Goal: Task Accomplishment & Management: Complete application form

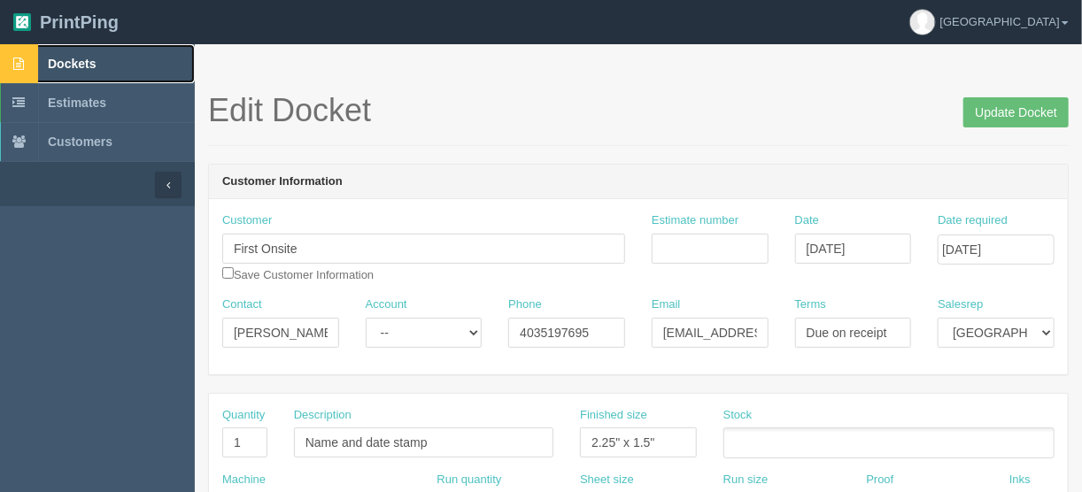
click at [66, 62] on span "Dockets" at bounding box center [72, 64] width 48 height 14
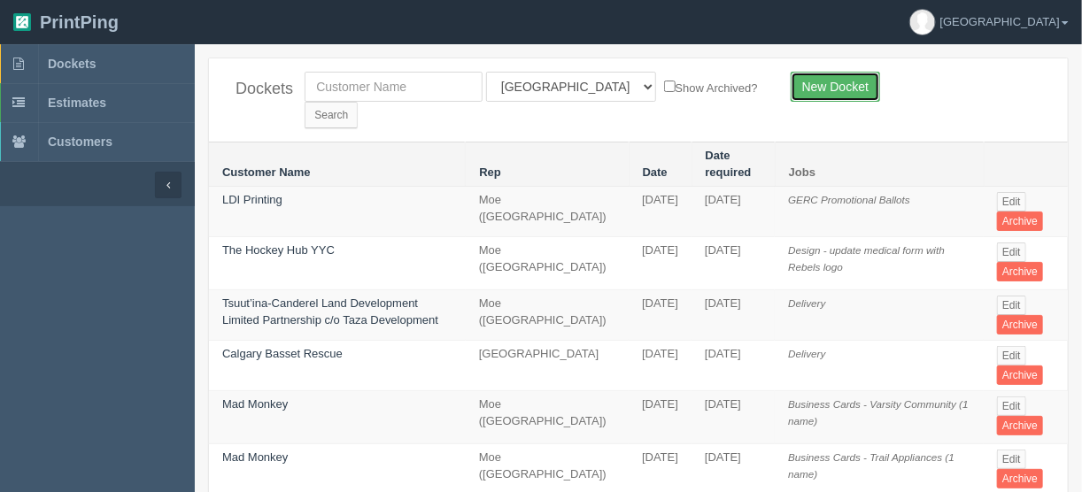
click at [829, 83] on link "New Docket" at bounding box center [835, 87] width 89 height 30
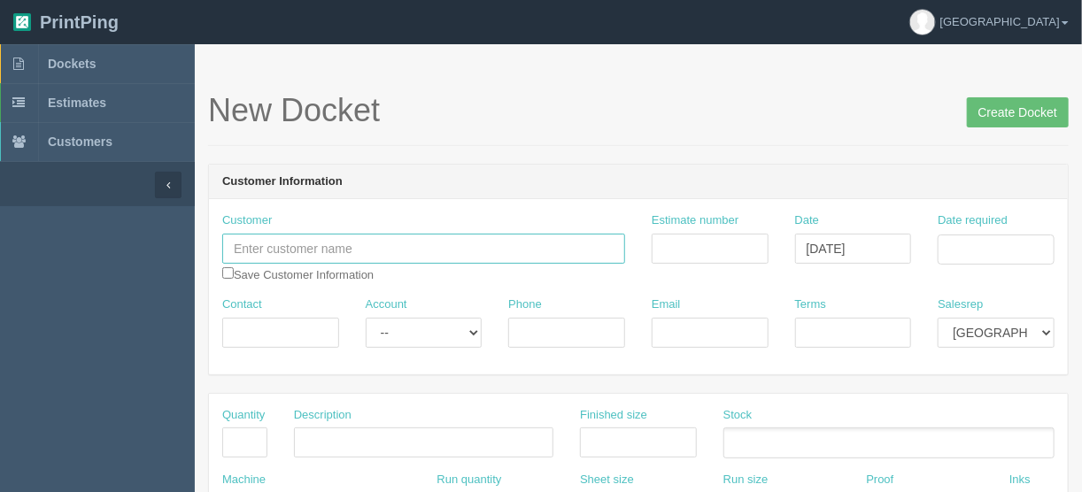
drag, startPoint x: 297, startPoint y: 240, endPoint x: 398, endPoint y: 171, distance: 121.6
click at [297, 240] on input "text" at bounding box center [423, 249] width 403 height 30
drag, startPoint x: 262, startPoint y: 249, endPoint x: 170, endPoint y: 245, distance: 92.1
type input "Lalite Loei"
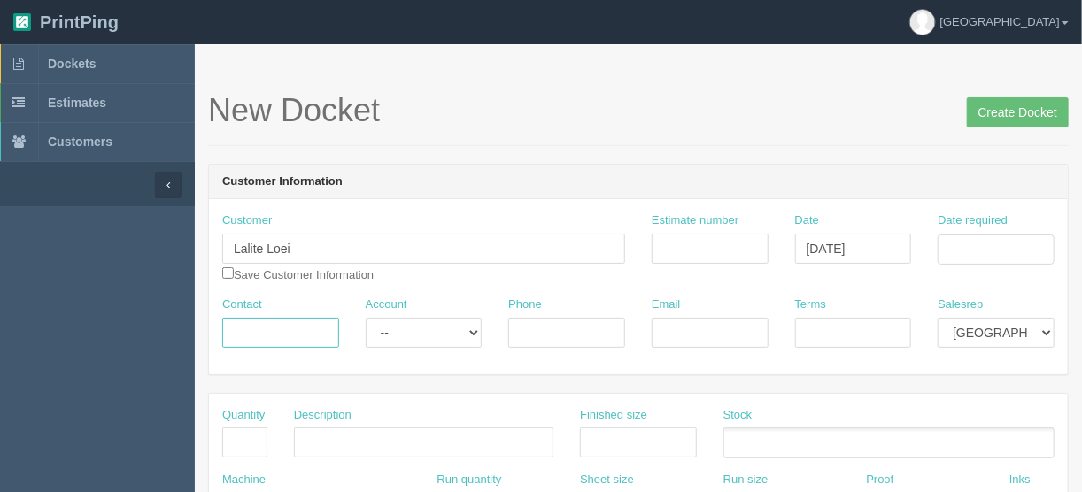
click at [263, 329] on input "Contact" at bounding box center [280, 333] width 117 height 30
paste input "Lalite"
type input "Lalite"
drag, startPoint x: 521, startPoint y: 331, endPoint x: 561, endPoint y: 321, distance: 41.9
click at [521, 331] on input "Phone" at bounding box center [566, 333] width 117 height 30
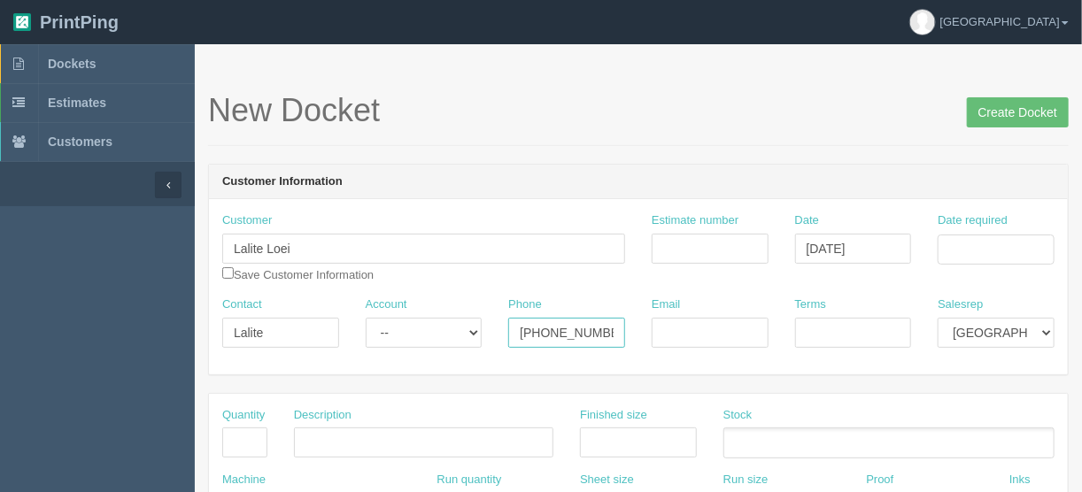
type input "[PHONE_NUMBER]"
click at [706, 329] on input "Email" at bounding box center [710, 333] width 117 height 30
click at [719, 323] on input "Email" at bounding box center [710, 333] width 117 height 30
paste input "Lalite Loei <[EMAIL_ADDRESS][DOMAIN_NAME]>"
type input "[EMAIL_ADDRESS][DOMAIN_NAME]"
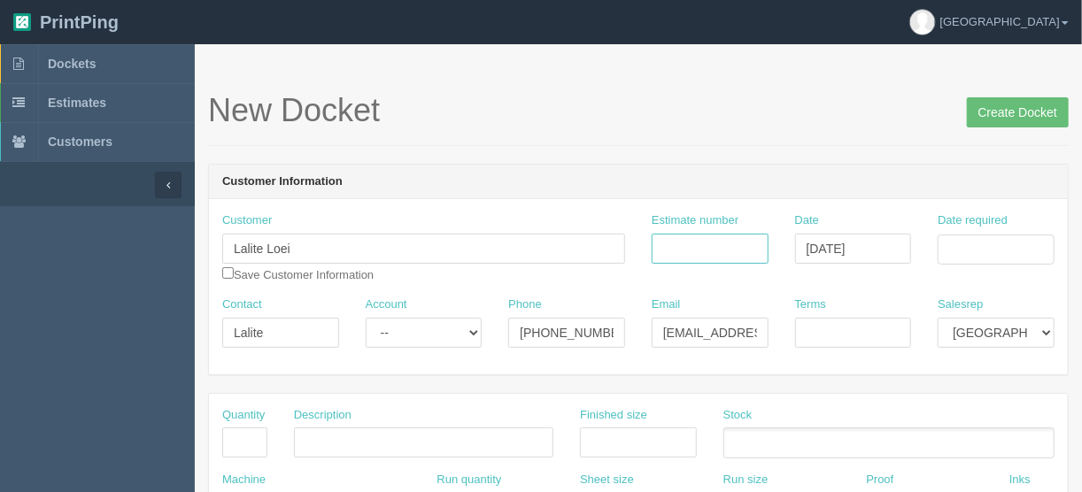
click at [680, 243] on input "Estimate number" at bounding box center [710, 249] width 117 height 30
type input "092293"
click at [980, 245] on input "Date required" at bounding box center [996, 250] width 117 height 30
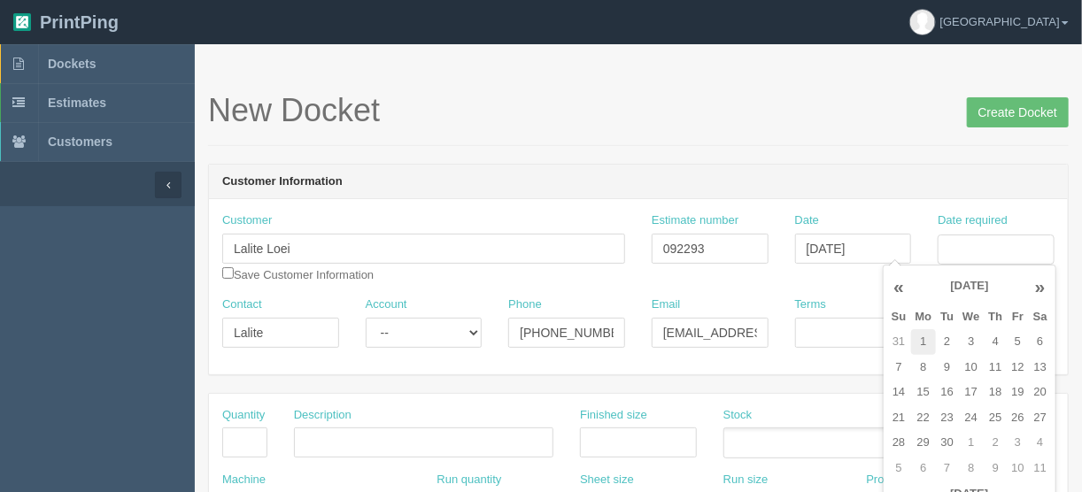
click at [926, 337] on td "1" at bounding box center [924, 342] width 26 height 26
click at [1009, 342] on td "5" at bounding box center [1017, 342] width 21 height 26
type input "[DATE]"
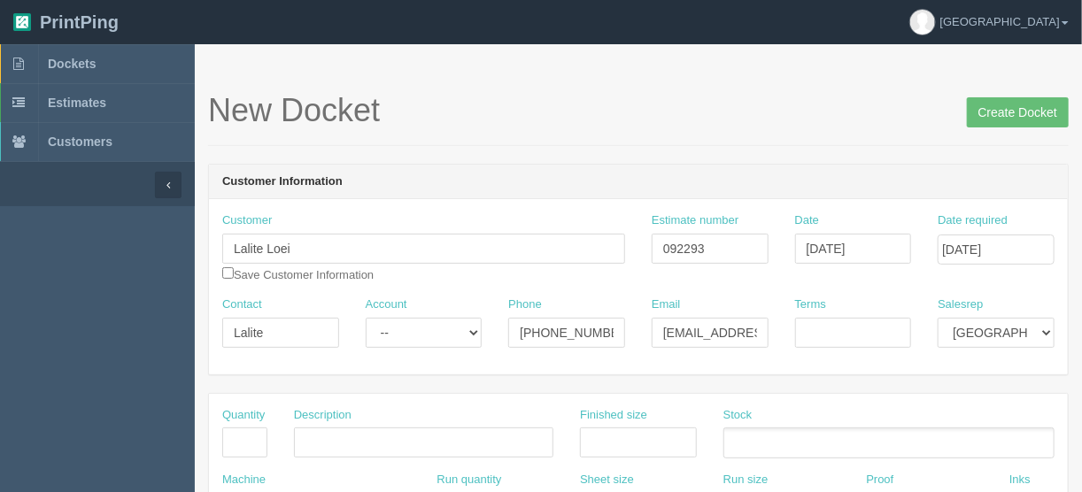
drag, startPoint x: 730, startPoint y: 102, endPoint x: 587, endPoint y: 250, distance: 205.4
click at [729, 102] on h1 "New Docket Create Docket" at bounding box center [638, 110] width 861 height 35
drag, startPoint x: 243, startPoint y: 437, endPoint x: 253, endPoint y: 446, distance: 13.2
click at [245, 437] on input "text" at bounding box center [244, 443] width 45 height 30
type input "1"
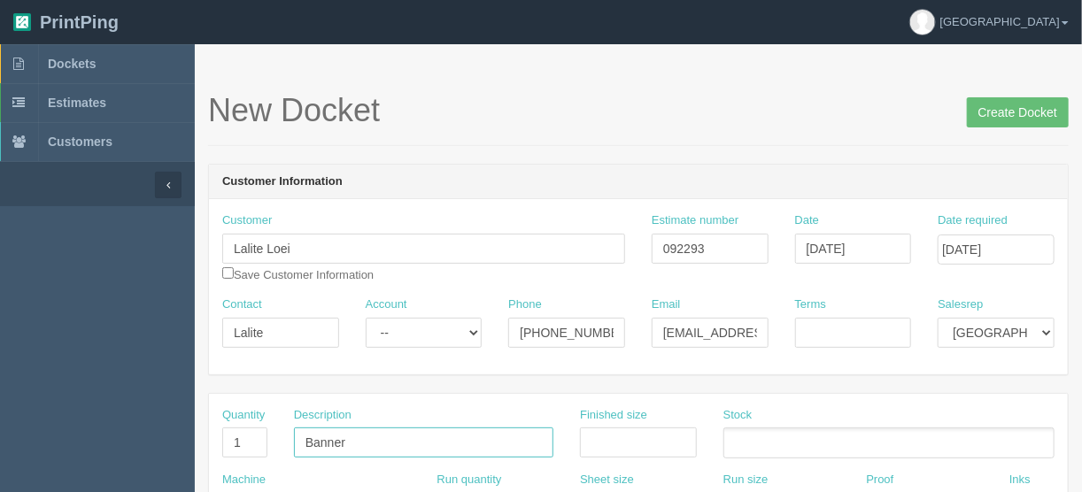
type input "Banner"
type input "84" x 24""
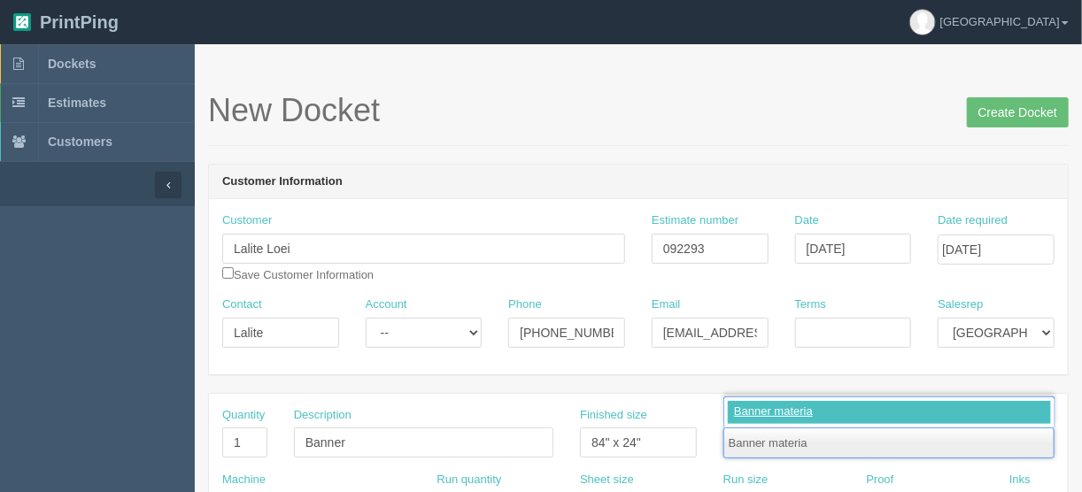
type input "Banner material"
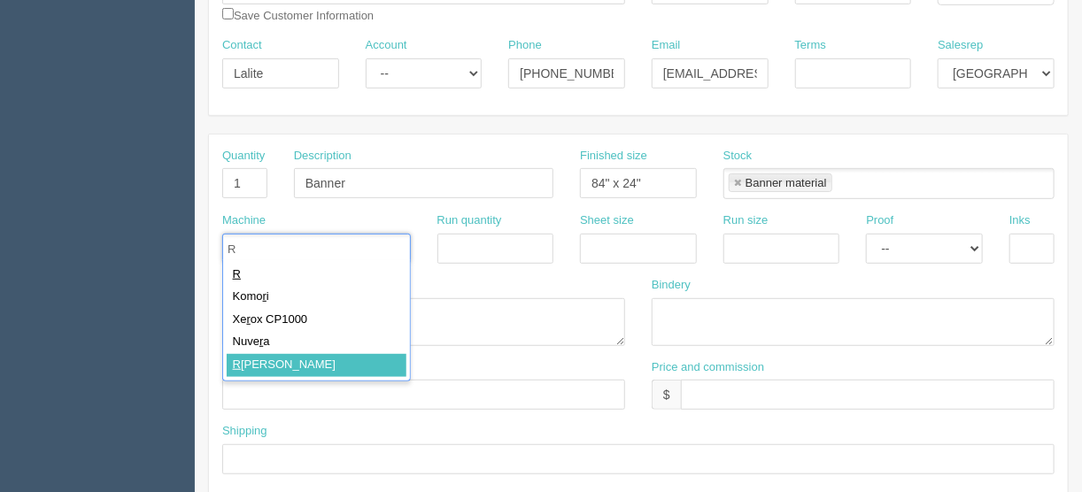
type input "R"
type input "[PERSON_NAME]"
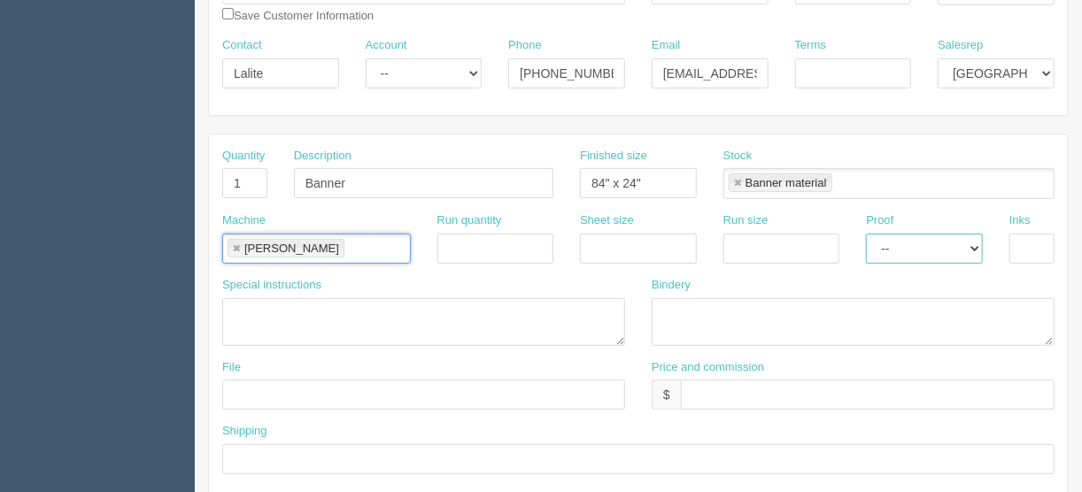
click at [895, 242] on select "-- Email Hard Copy" at bounding box center [924, 249] width 117 height 30
select select "Hard Copy"
click at [866, 234] on select "-- Email Hard Copy" at bounding box center [924, 249] width 117 height 30
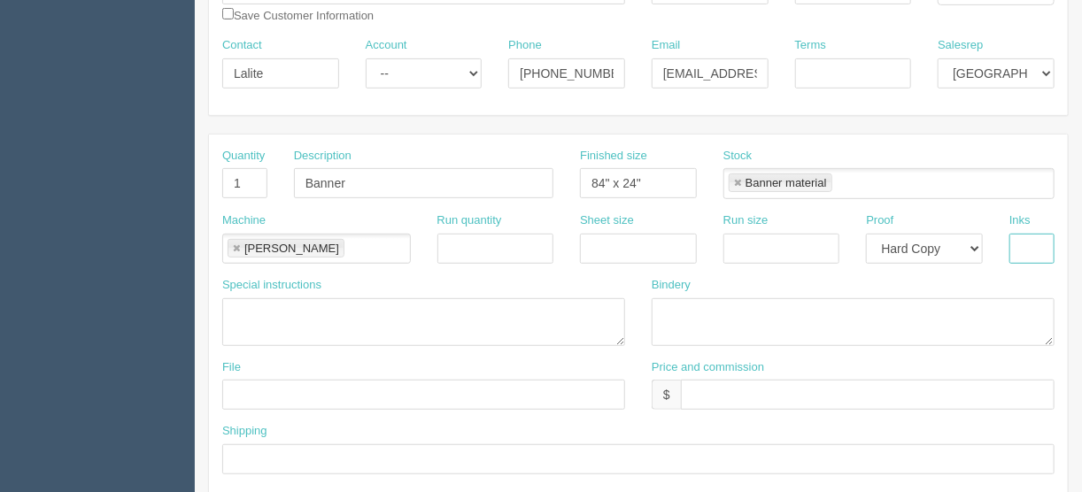
click at [1018, 243] on input "text" at bounding box center [1031, 249] width 45 height 30
type input "4/0"
click at [658, 311] on textarea at bounding box center [853, 322] width 403 height 48
click at [697, 312] on textarea "ARB _ trim and" at bounding box center [853, 322] width 403 height 48
click at [754, 304] on textarea "ARB - Trim and" at bounding box center [853, 322] width 403 height 48
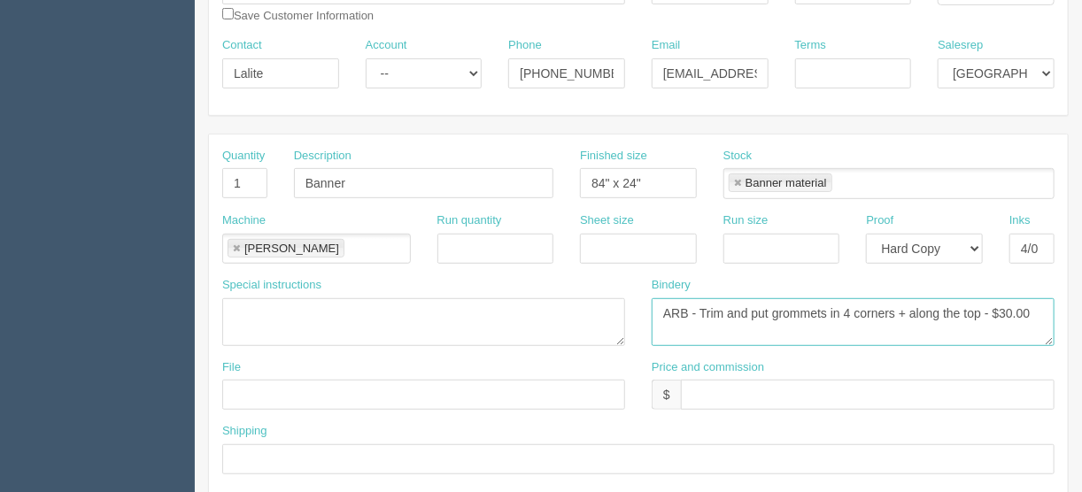
type textarea "ARB - Trim and put grommets in 4 corners + along the top - $30.00"
drag, startPoint x: 691, startPoint y: 392, endPoint x: 715, endPoint y: 401, distance: 25.5
click at [691, 392] on input "text" at bounding box center [868, 395] width 374 height 30
type input "$97.00 | FL $4.85 | AR $40.15"
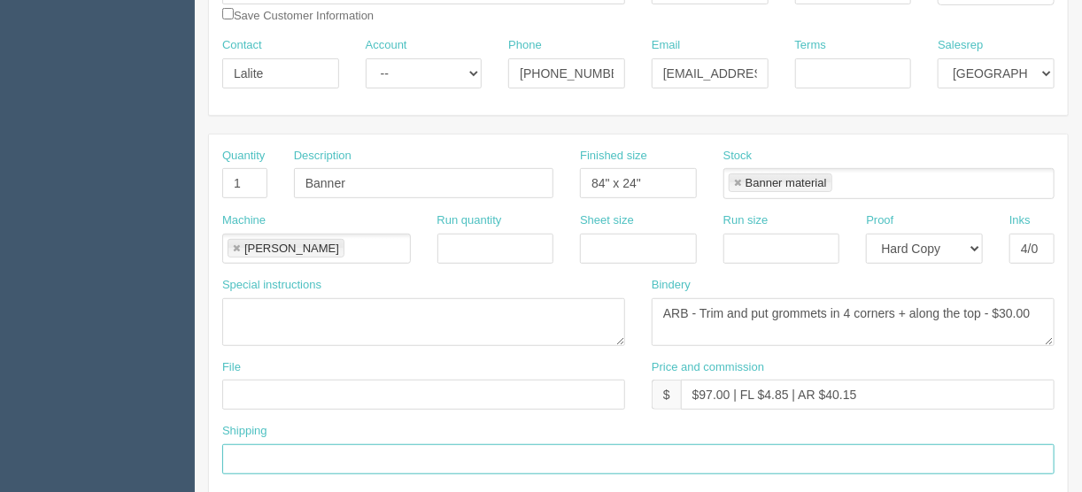
click at [231, 454] on input "text" at bounding box center [638, 459] width 832 height 30
type input "Call/email when ready"
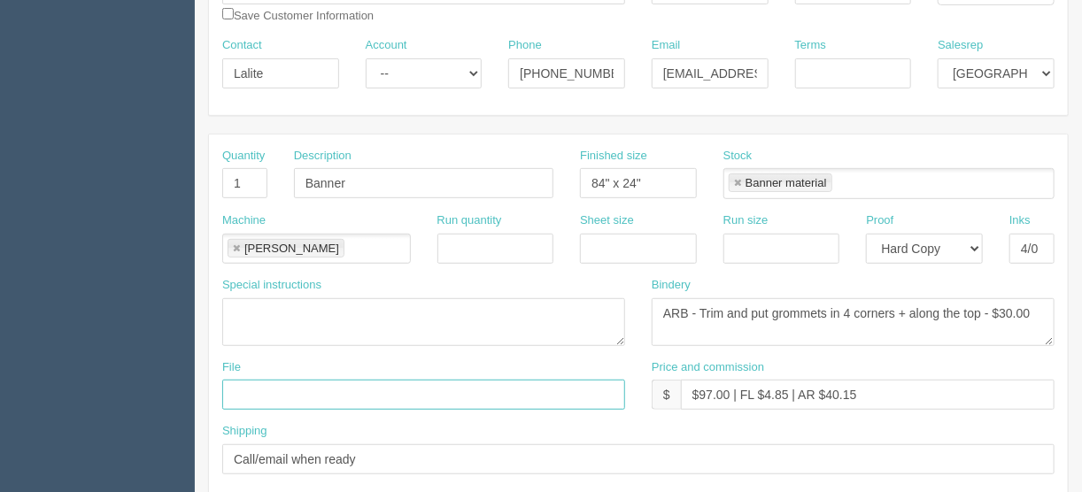
click at [258, 393] on input "text" at bounding box center [423, 395] width 403 height 30
type input "[EMAIL_ADDRESS][DOMAIN_NAME]"
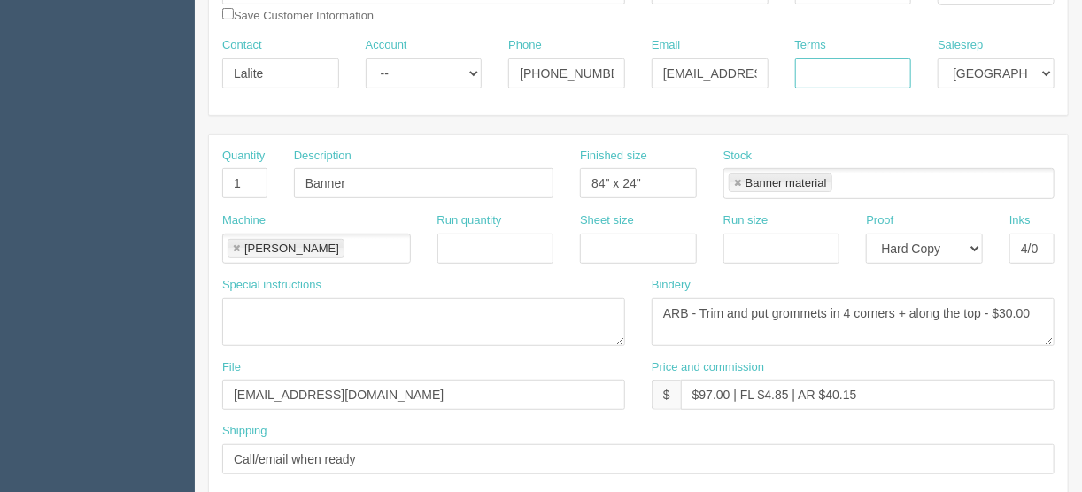
click at [820, 71] on input "Terms" at bounding box center [853, 73] width 117 height 30
type input "COD"
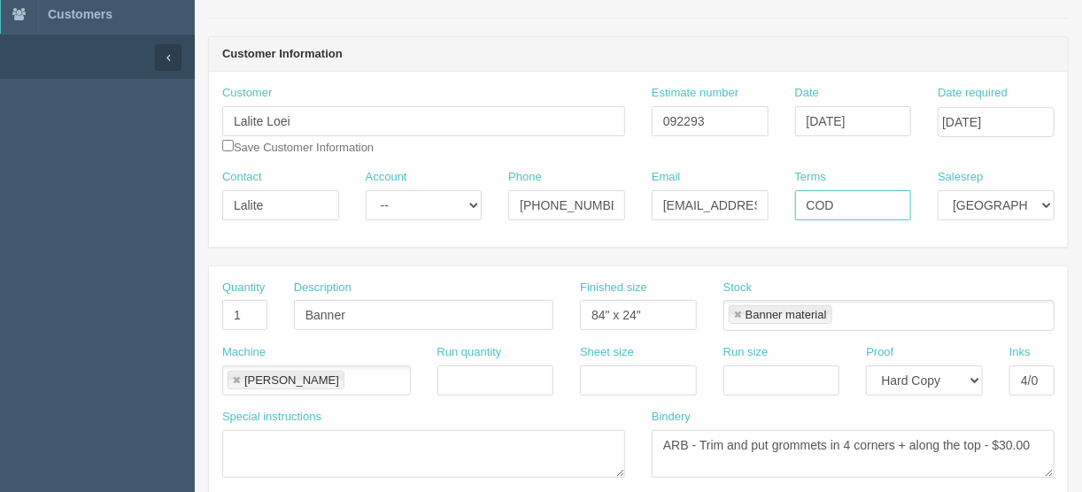
scroll to position [118, 0]
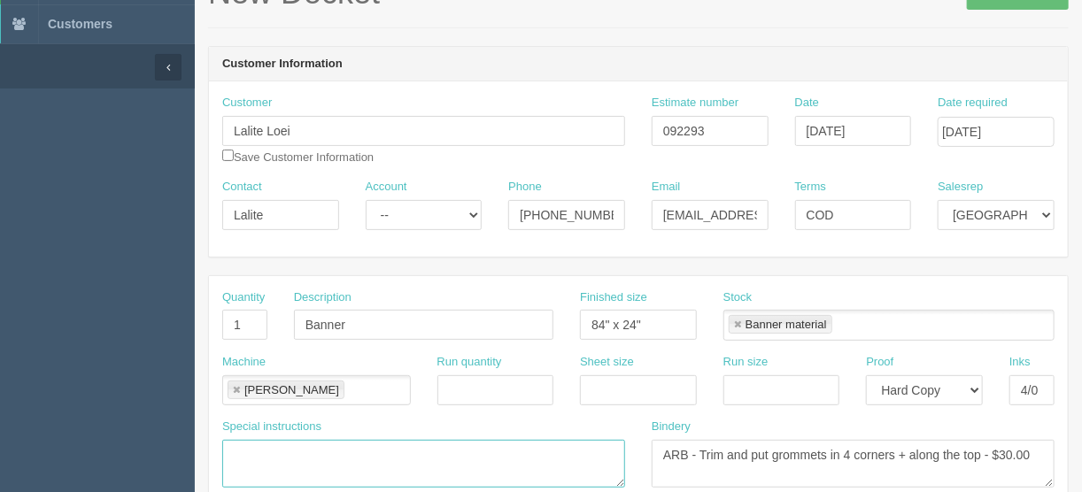
click at [267, 440] on textarea at bounding box center [423, 464] width 403 height 48
type textarea "Use the logo at the bottom"
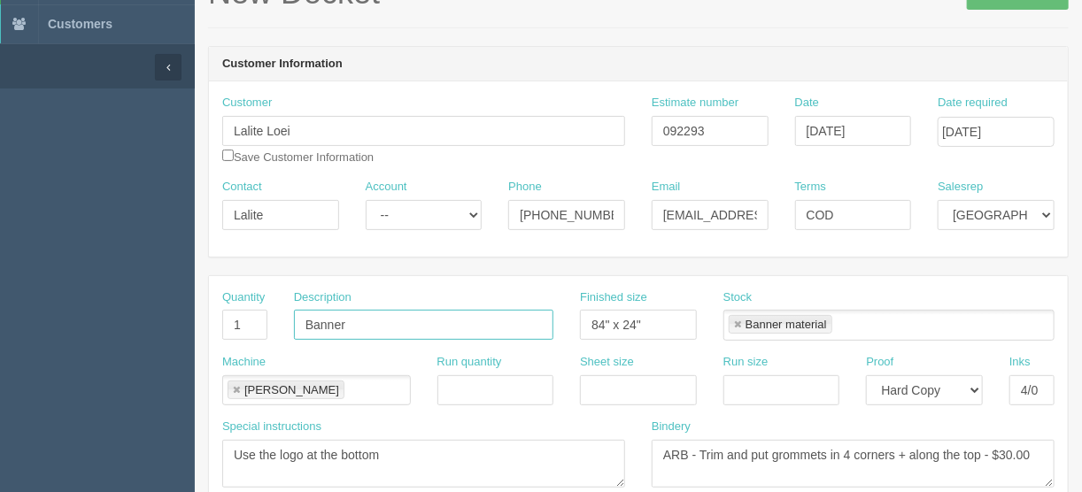
click at [308, 319] on input "Banner" at bounding box center [423, 325] width 259 height 30
type input "Finite banner"
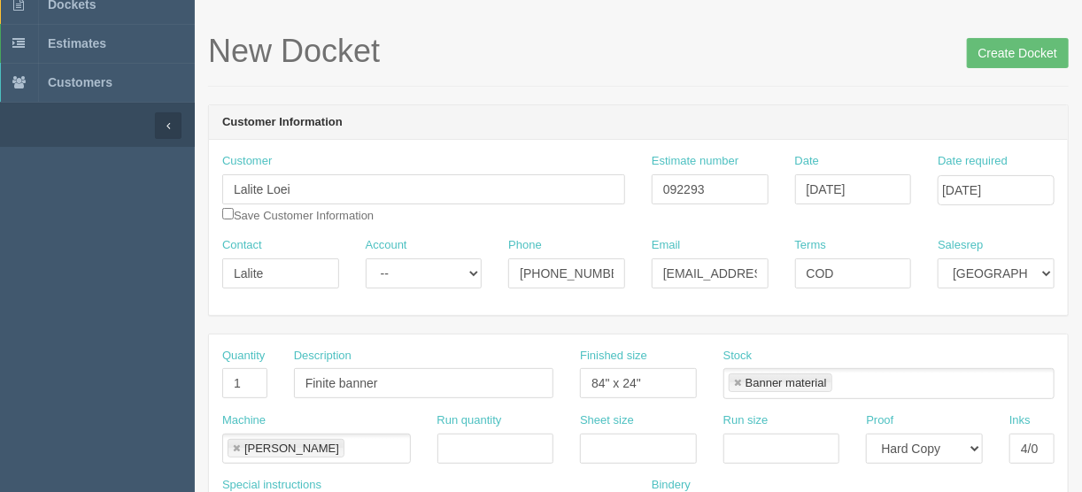
scroll to position [0, 0]
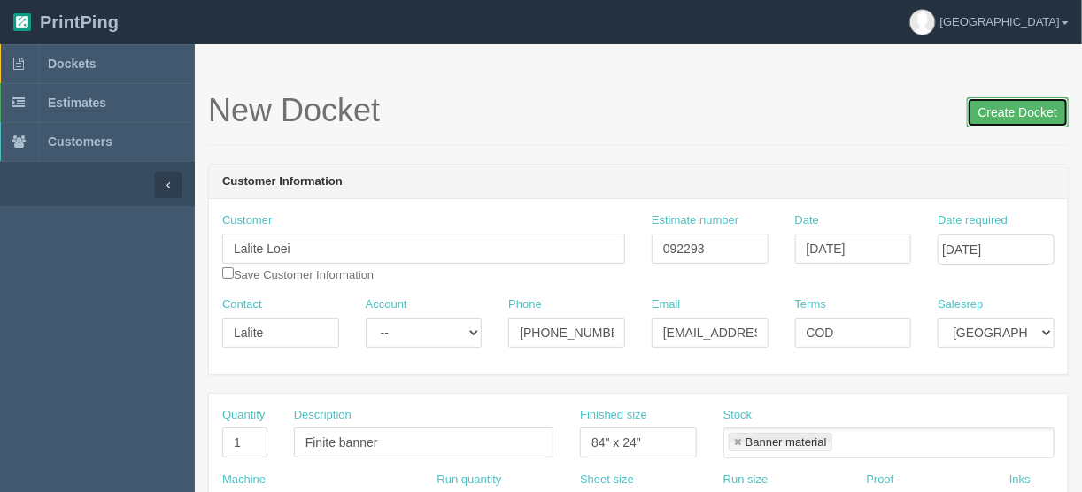
click at [1012, 110] on input "Create Docket" at bounding box center [1018, 112] width 102 height 30
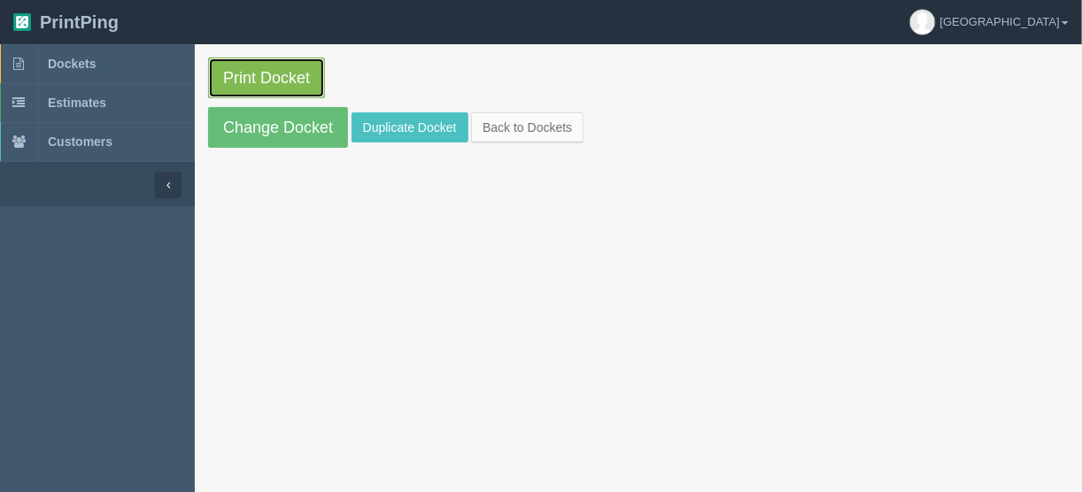
click at [253, 76] on link "Print Docket" at bounding box center [266, 78] width 117 height 41
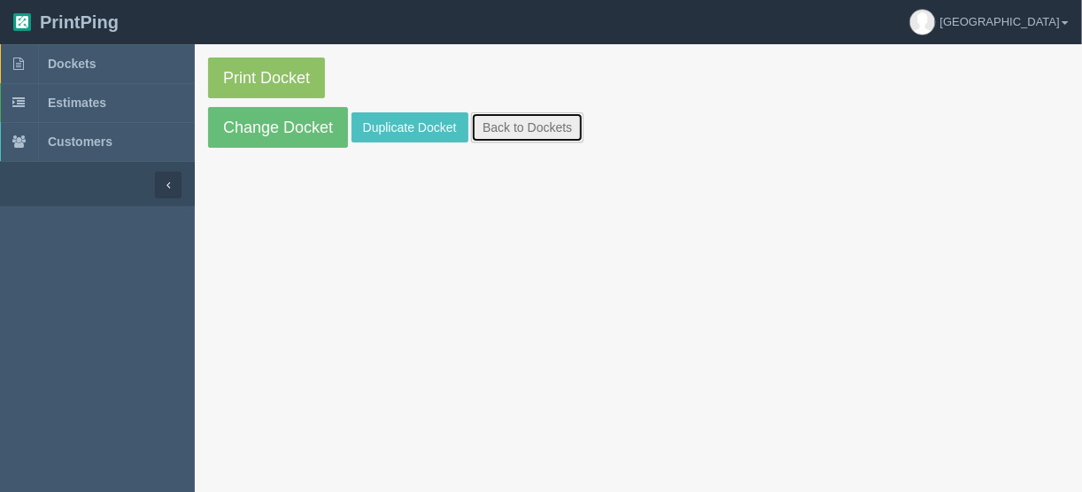
drag, startPoint x: 492, startPoint y: 127, endPoint x: 501, endPoint y: 130, distance: 9.5
click at [492, 127] on link "Back to Dockets" at bounding box center [527, 127] width 112 height 30
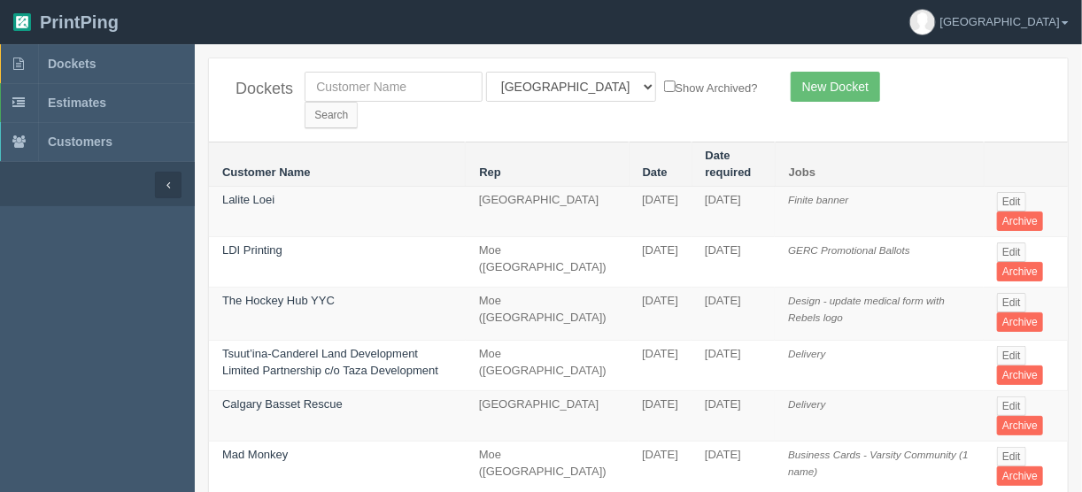
click at [1004, 187] on td "Edit Archive" at bounding box center [1026, 212] width 84 height 50
click at [1002, 192] on link "Edit" at bounding box center [1011, 201] width 29 height 19
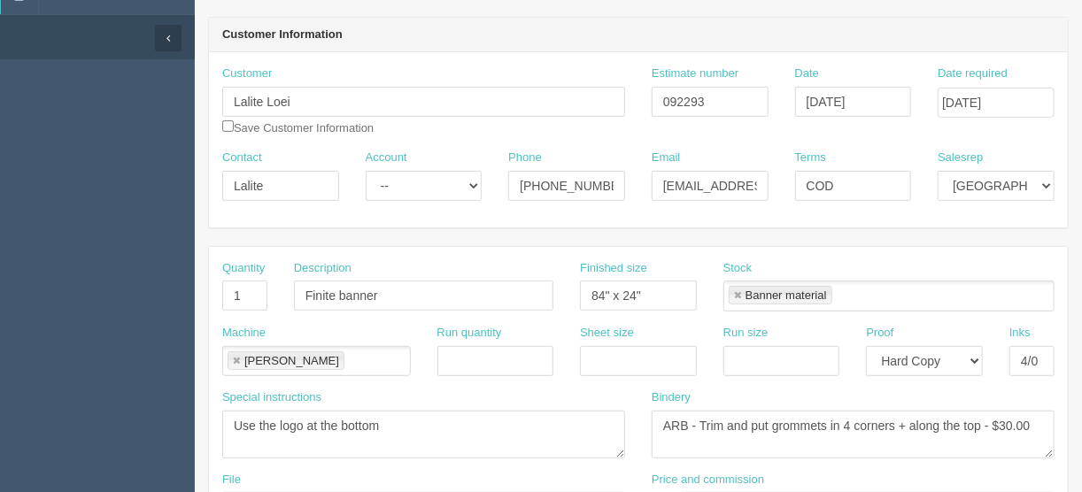
scroll to position [283, 0]
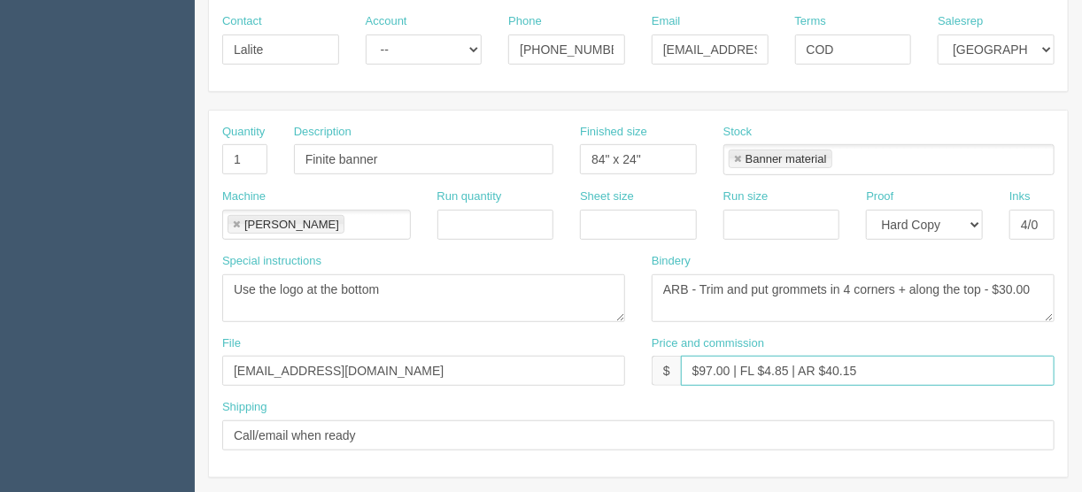
drag, startPoint x: 867, startPoint y: 369, endPoint x: 828, endPoint y: 367, distance: 39.0
click at [828, 367] on input "$97.00 | FL $4.85 | AR $40.15" at bounding box center [868, 371] width 374 height 30
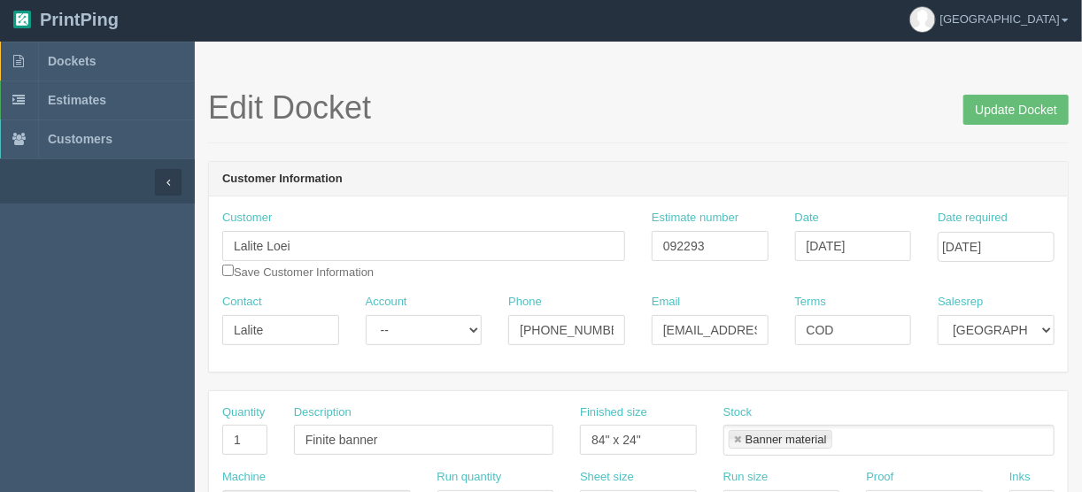
scroll to position [0, 0]
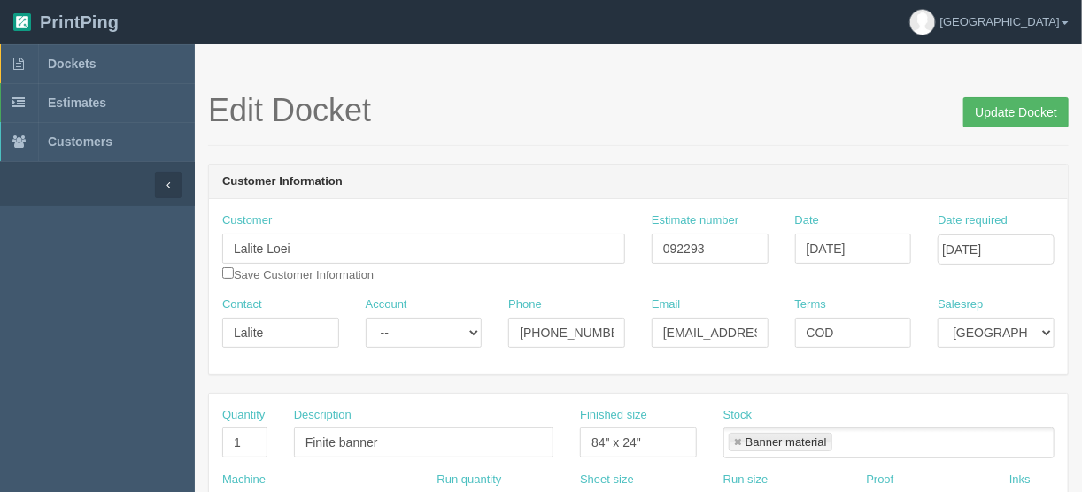
type input "$97.00 | FL $4.85 | AR $31.90"
click at [1001, 111] on input "Update Docket" at bounding box center [1015, 112] width 105 height 30
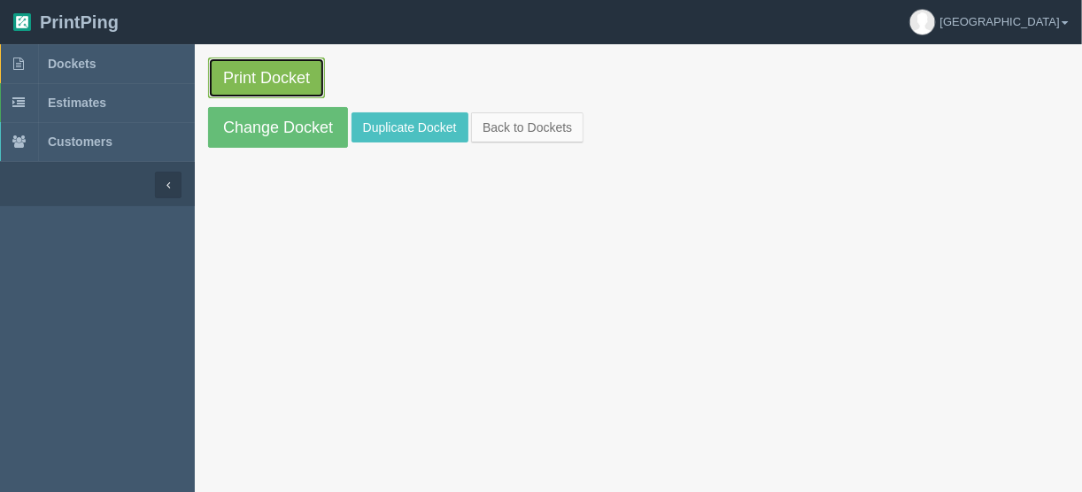
click at [262, 73] on link "Print Docket" at bounding box center [266, 78] width 117 height 41
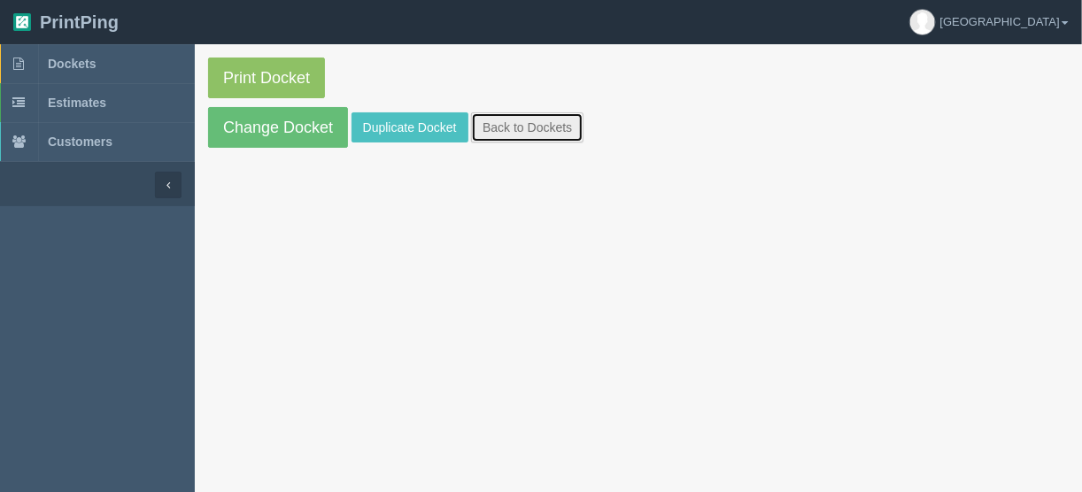
click at [532, 128] on link "Back to Dockets" at bounding box center [527, 127] width 112 height 30
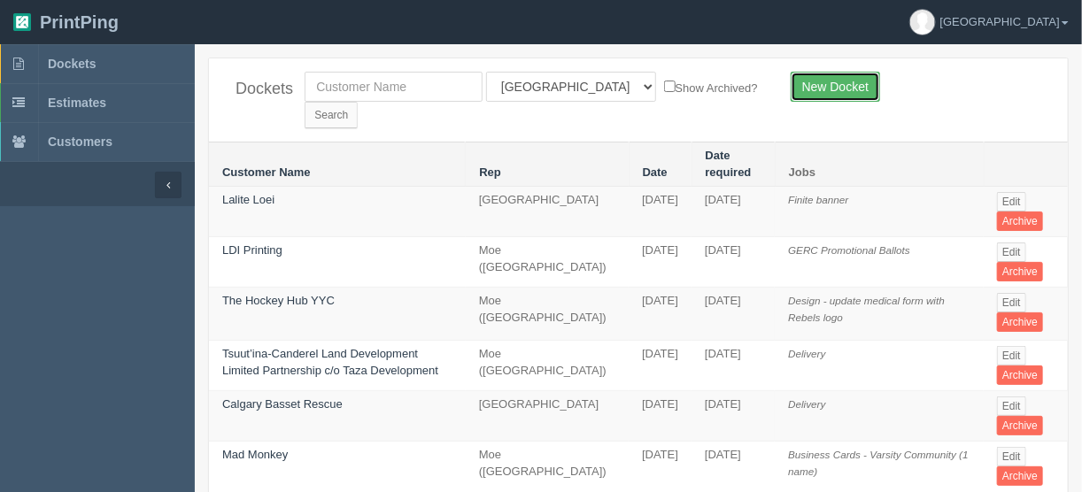
click at [843, 81] on link "New Docket" at bounding box center [835, 87] width 89 height 30
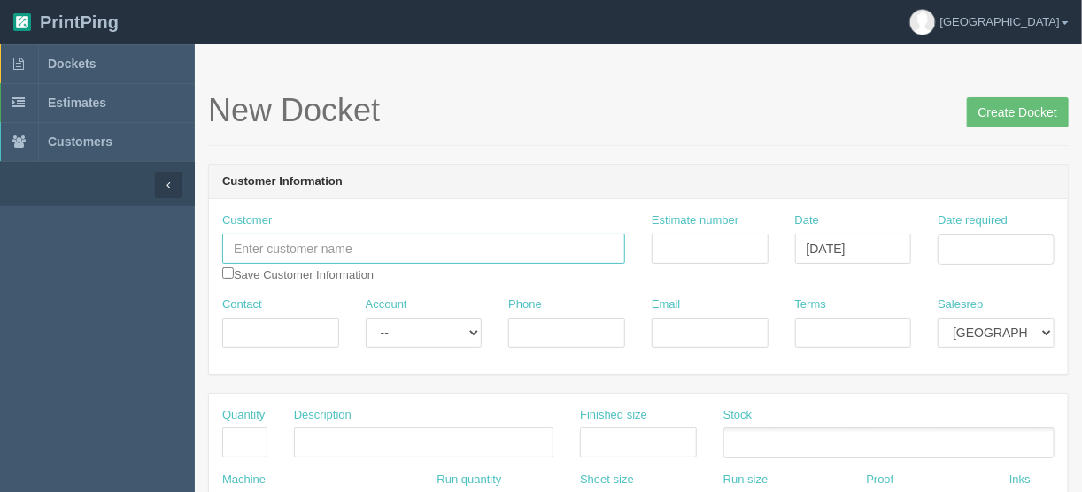
click at [302, 248] on input "text" at bounding box center [423, 249] width 403 height 30
type input "A-Apollo Windows & Doors Ltd"
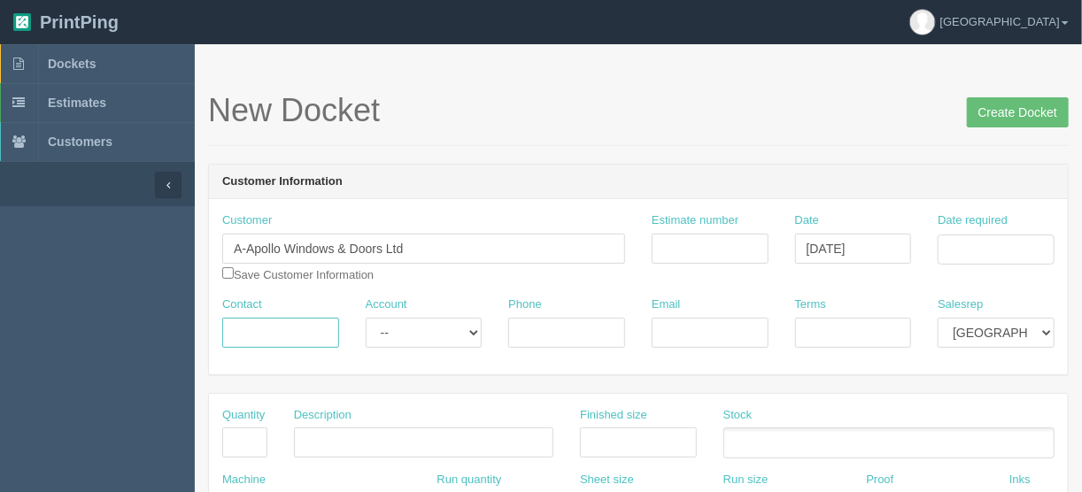
click at [267, 324] on input "Contact" at bounding box center [280, 333] width 117 height 30
click at [252, 328] on input "Contact" at bounding box center [280, 333] width 117 height 30
paste input "Patrick Inada <patrick@apollowindows.ca>"
drag, startPoint x: 278, startPoint y: 331, endPoint x: 390, endPoint y: 325, distance: 111.7
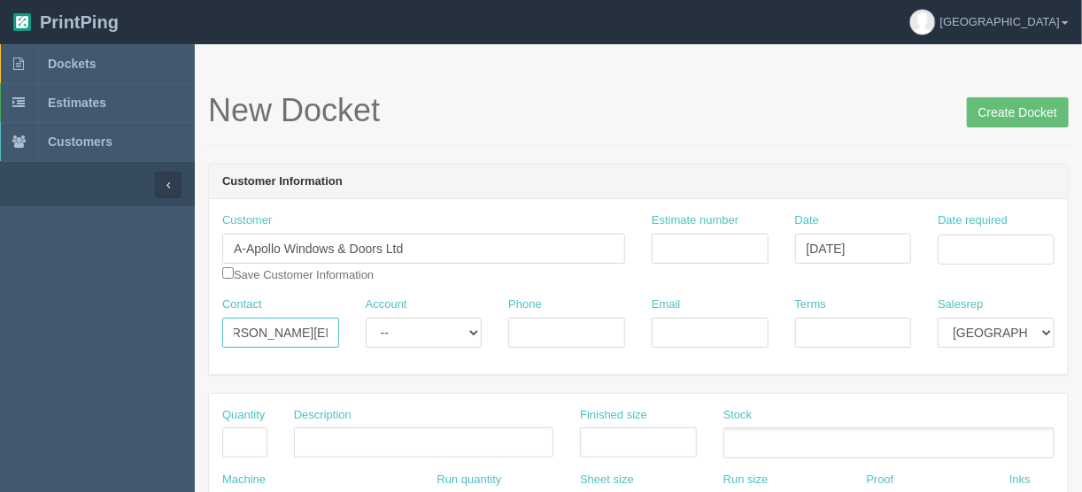
click at [390, 325] on div "Contact Patrick Inada <patrick@apollowindows.ca Account -- Existing Client Allr…" at bounding box center [638, 329] width 859 height 65
type input "Patrick Inada <"
click at [684, 336] on input "Email" at bounding box center [710, 333] width 117 height 30
paste input "patrick@apollowindows.ca"
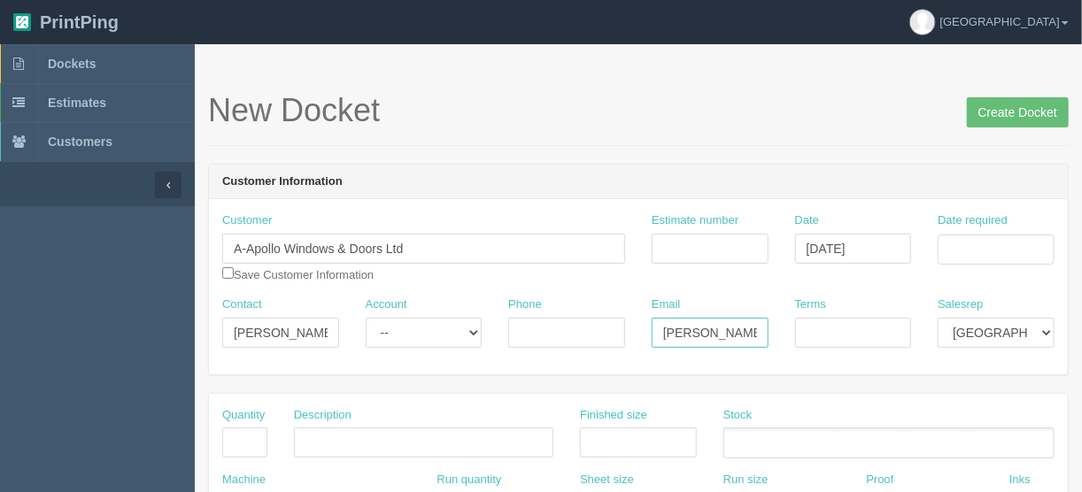
scroll to position [0, 51]
type input "patrick@apollowindows.ca"
click at [326, 325] on input "Patrick Inada <" at bounding box center [280, 333] width 117 height 30
type input "Patrick Inada"
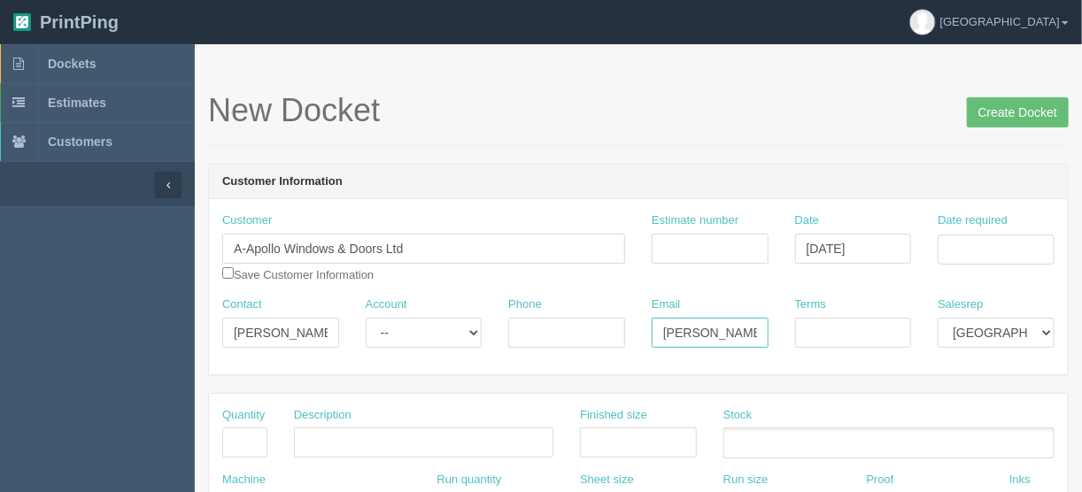
click at [697, 329] on input "patrick@apollowindows.ca" at bounding box center [710, 333] width 117 height 30
drag, startPoint x: 711, startPoint y: 331, endPoint x: 783, endPoint y: 331, distance: 71.7
click at [783, 331] on div "Contact Patrick Inada Account -- Existing Client Allrush Client Rep Client Phon…" at bounding box center [638, 329] width 859 height 65
click at [758, 328] on input "patrick@apollowindows.ca" at bounding box center [710, 333] width 117 height 30
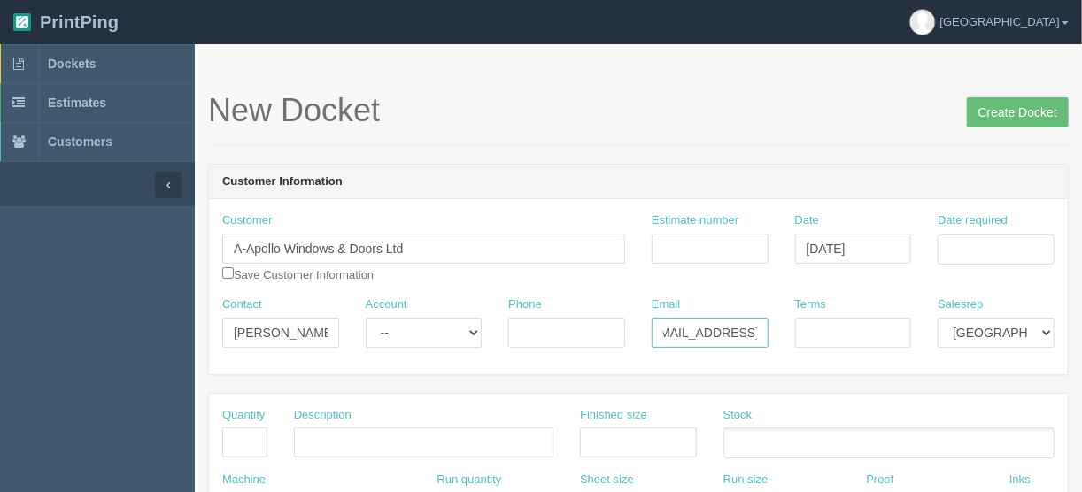
paste input "apollowindows.ca"
type input "patrick@apollowindows.ca/accounts@apollowindows.ca"
click at [847, 334] on input "Terms" at bounding box center [853, 333] width 117 height 30
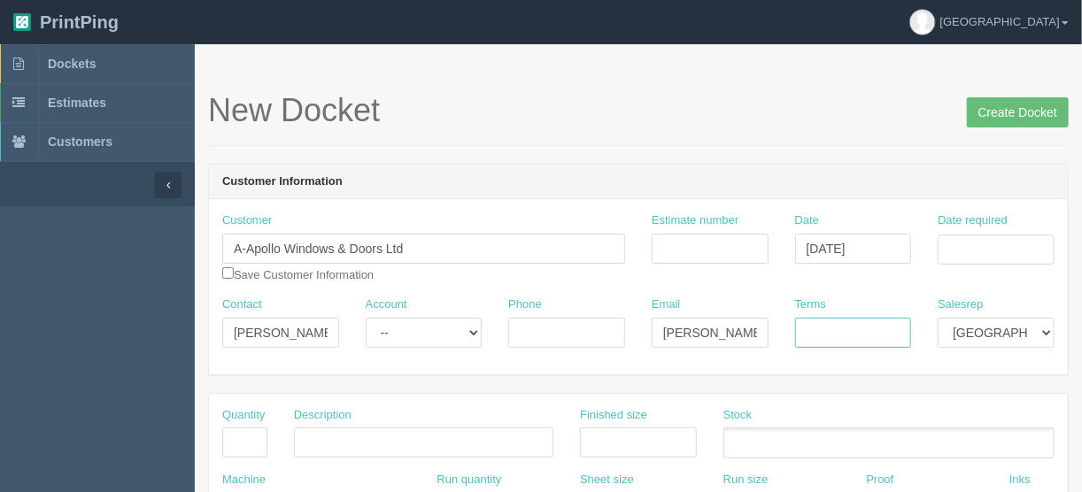
type input "COD"
click at [707, 248] on input "Estimate number" at bounding box center [710, 249] width 117 height 30
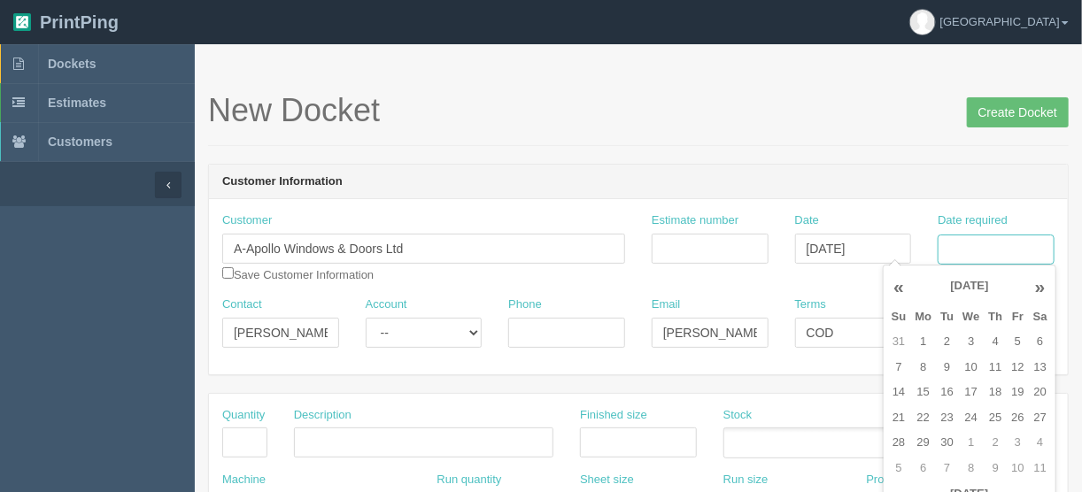
click at [957, 241] on input "Date required" at bounding box center [996, 250] width 117 height 30
click at [921, 398] on td "15" at bounding box center [924, 393] width 26 height 26
click at [1016, 391] on td "19" at bounding box center [1017, 393] width 21 height 26
type input "September 19, 2025"
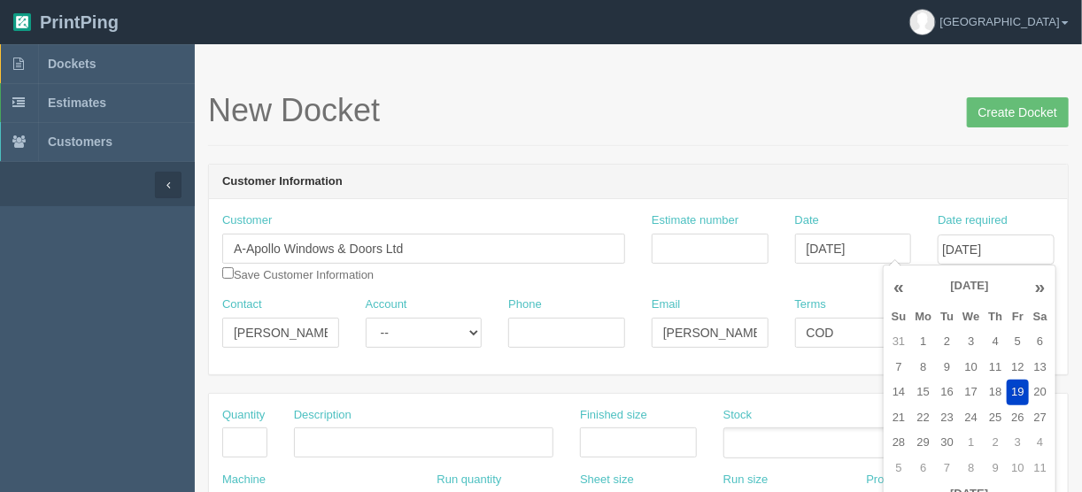
click at [623, 165] on header "Customer Information" at bounding box center [638, 182] width 859 height 35
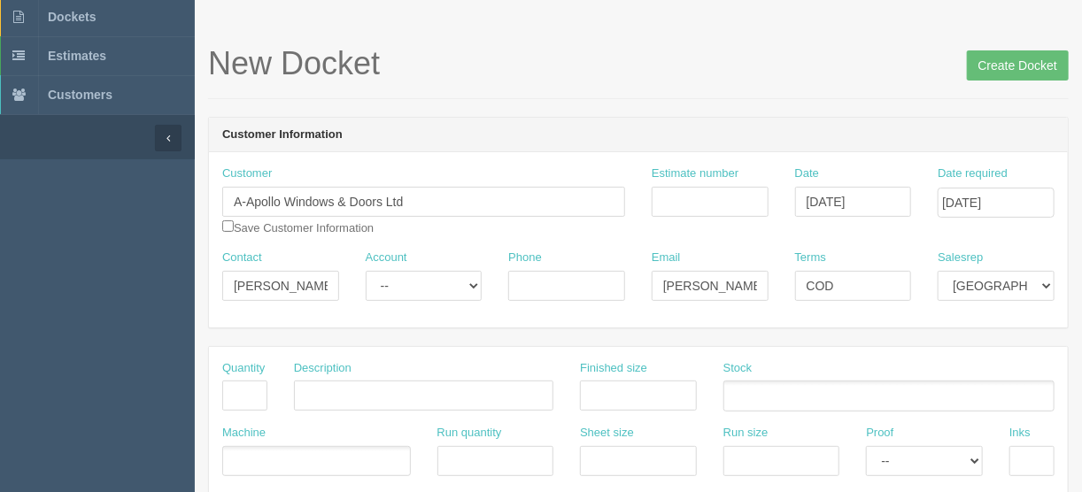
scroll to position [71, 0]
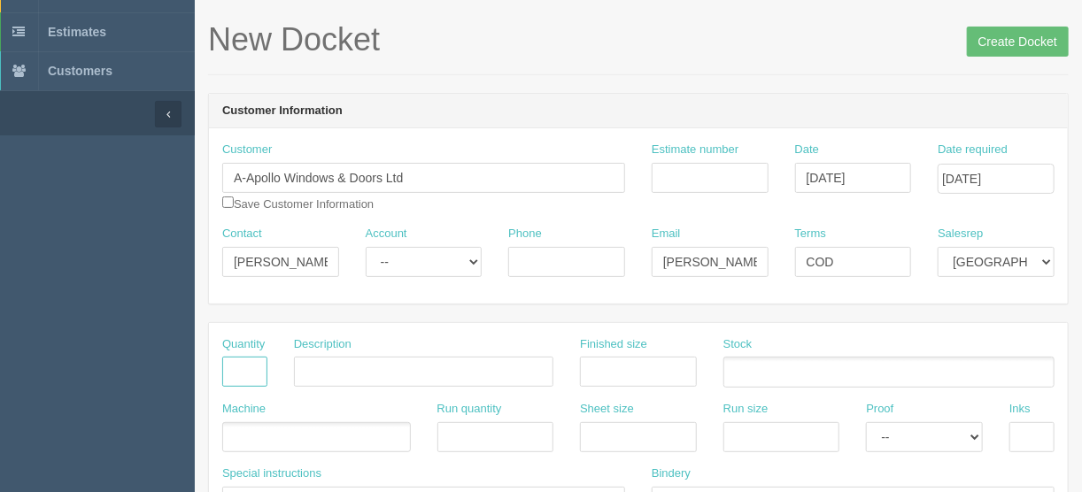
click at [237, 366] on input "text" at bounding box center [244, 372] width 45 height 30
type input "2000"
type input "Cubano Comfort pens"
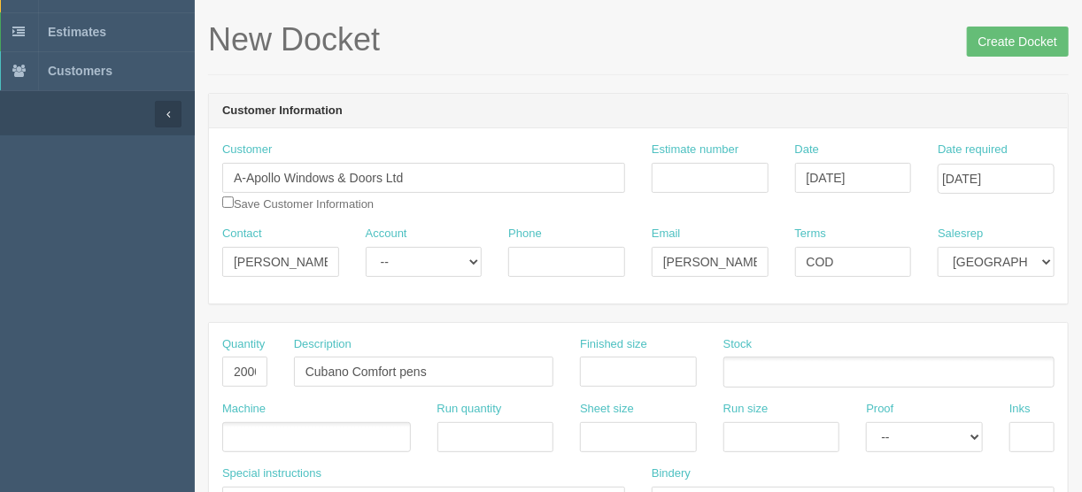
click at [268, 437] on ul at bounding box center [316, 437] width 189 height 31
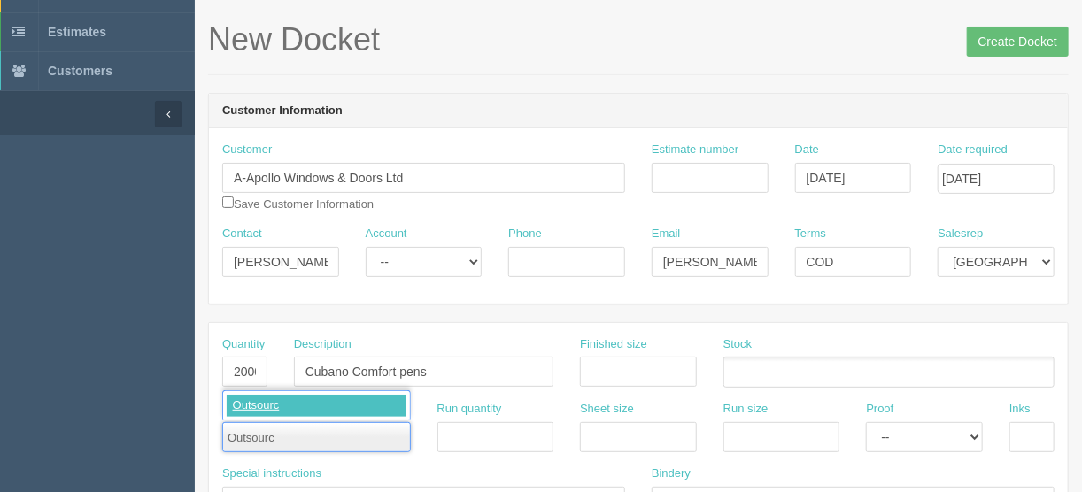
type input "Outsource"
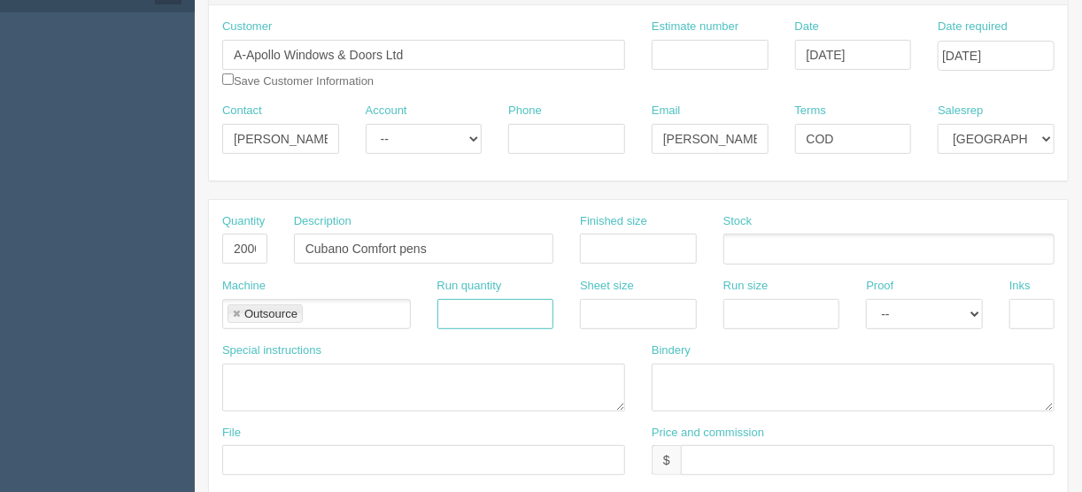
scroll to position [354, 0]
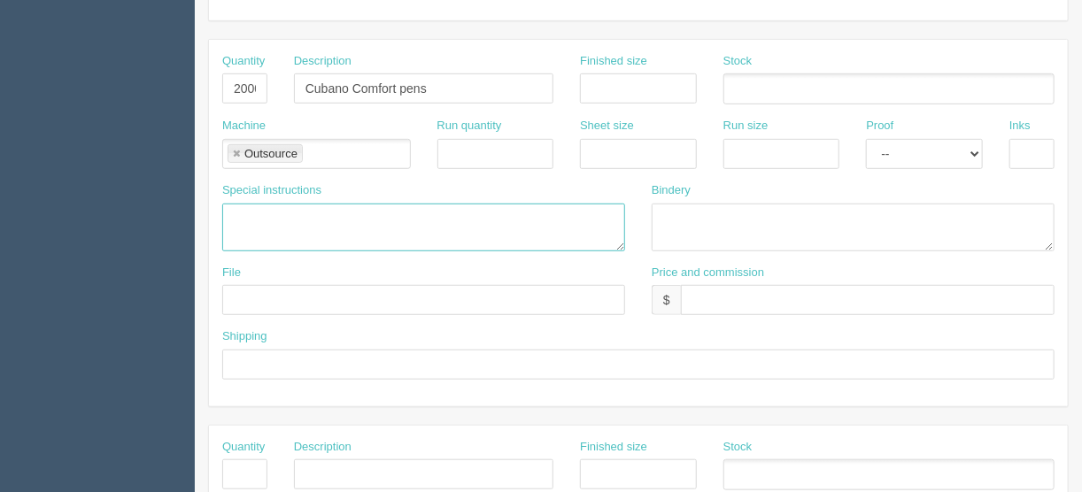
click at [239, 212] on textarea at bounding box center [423, 228] width 403 height 48
click at [229, 213] on textarea "2000" at bounding box center [423, 228] width 403 height 48
click at [362, 215] on textarea "PO to Debco: 2000" at bounding box center [423, 228] width 403 height 48
drag, startPoint x: 341, startPoint y: 210, endPoint x: 359, endPoint y: 213, distance: 18.1
click at [344, 210] on textarea "PO to Debco: 2000 Cubano Comfort pens # PE427" at bounding box center [423, 228] width 403 height 48
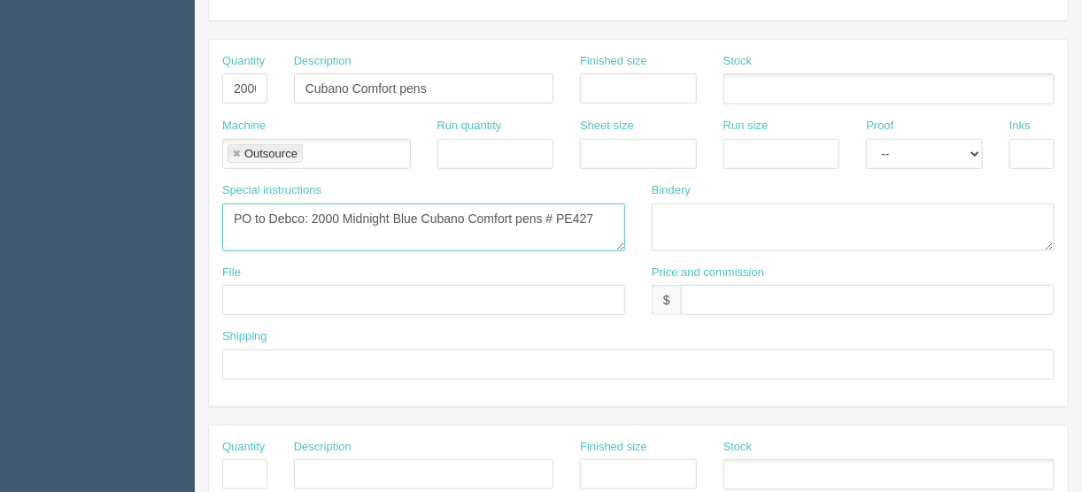
click at [591, 205] on textarea "PO to Debco: 2000 Midnight Blue Cubano Comfort pens # PE427" at bounding box center [423, 228] width 403 height 48
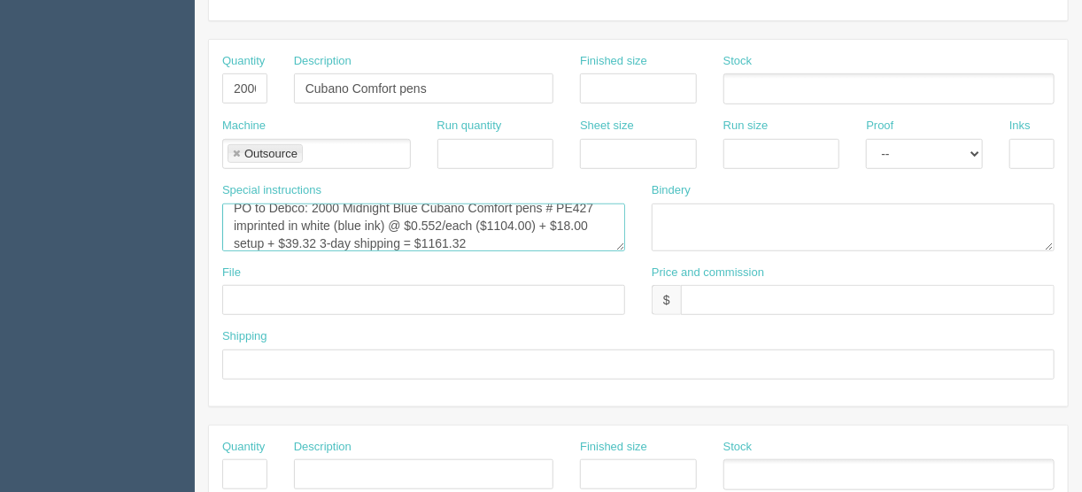
type textarea "PO to Debco: 2000 Midnight Blue Cubano Comfort pens # PE427 imprinted in white …"
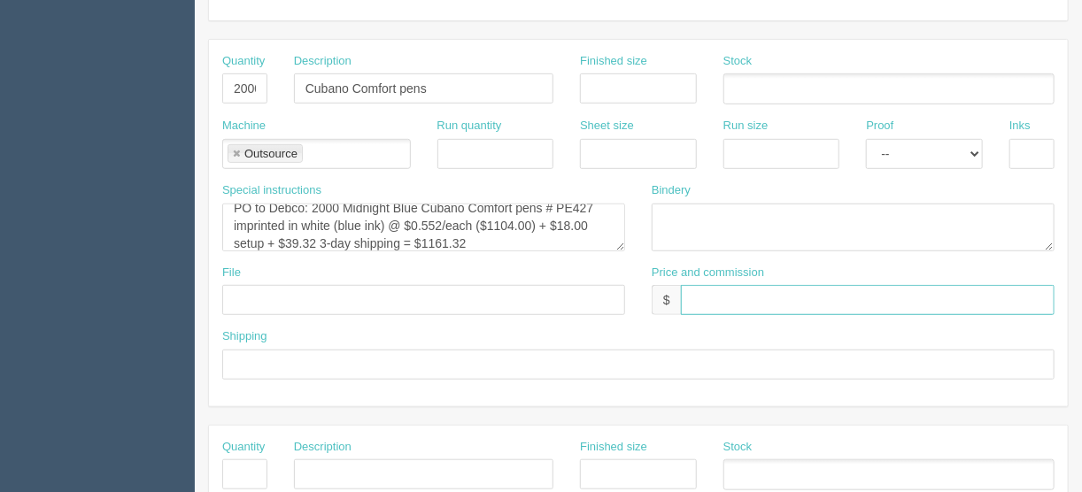
click at [704, 290] on input "text" at bounding box center [868, 300] width 374 height 30
type input "$1820.00 | FL $75.47 | AR $494.72"
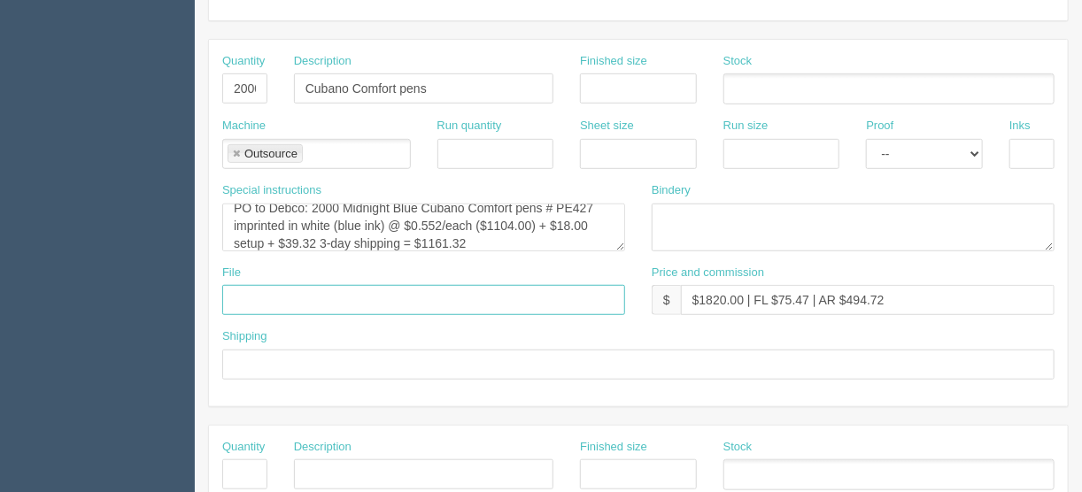
click at [279, 295] on input "text" at bounding box center [423, 300] width 403 height 30
type input "Emailed to vendor"
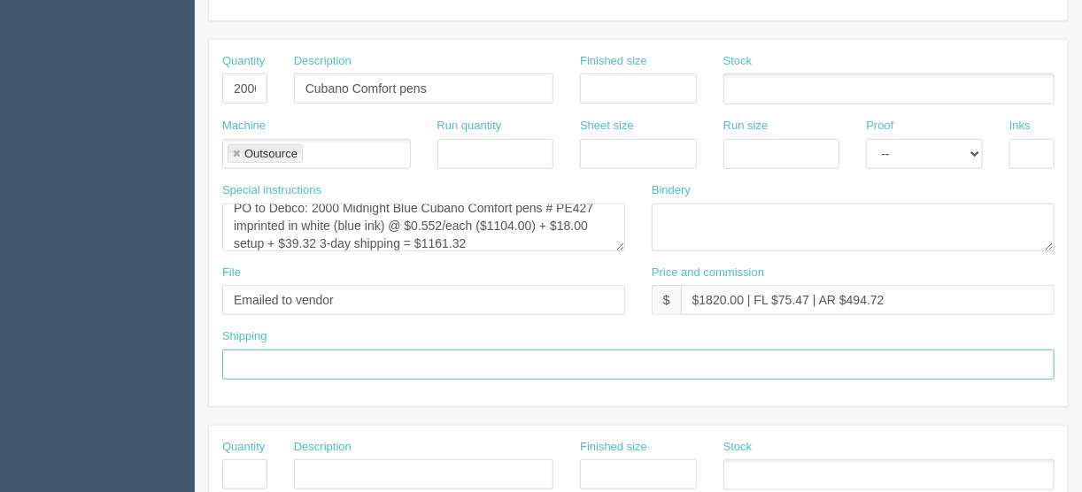
drag, startPoint x: 245, startPoint y: 358, endPoint x: 261, endPoint y: 358, distance: 15.9
click at [245, 358] on input "text" at bounding box center [638, 365] width 832 height 30
type input "Call/email when ready"
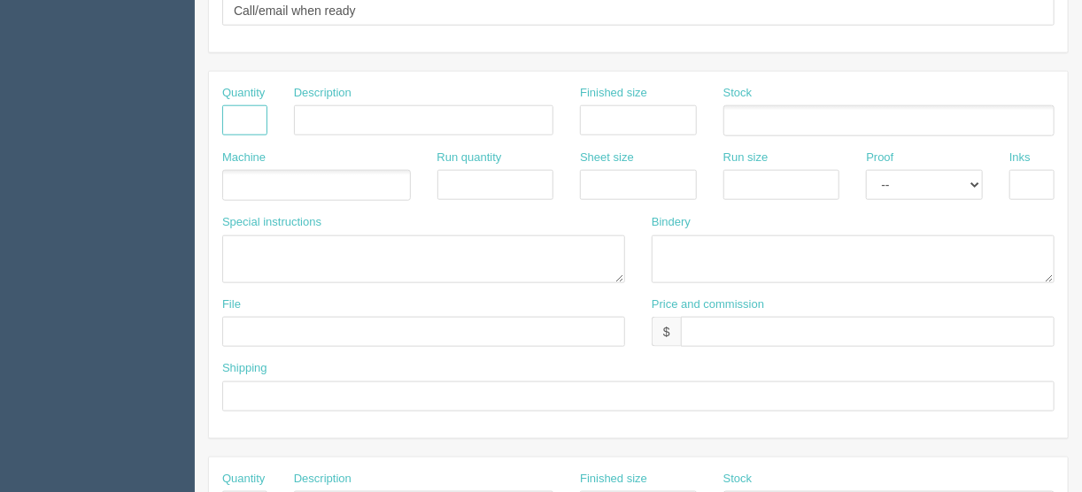
click at [243, 122] on input "text" at bounding box center [244, 120] width 45 height 30
type input "1"
type input "Design - create artwork"
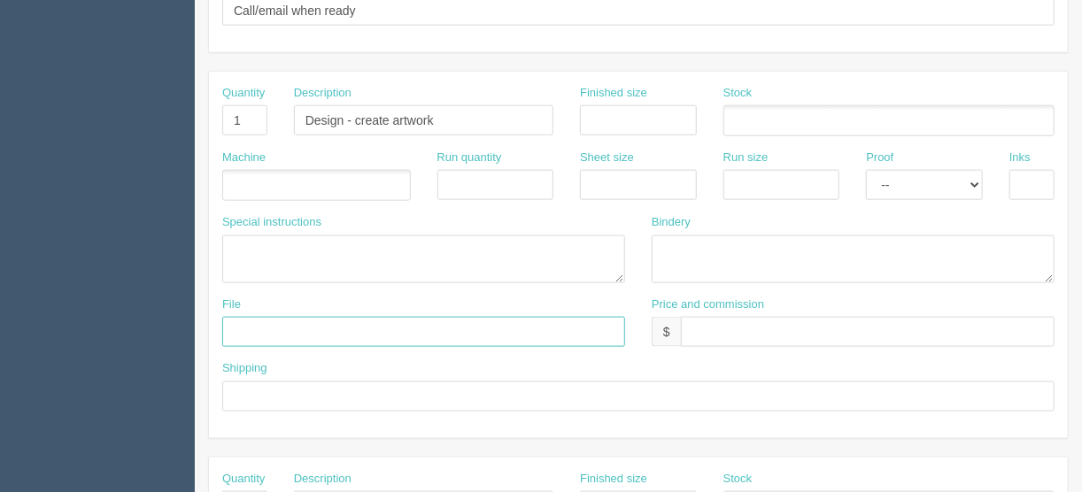
click at [262, 323] on input "text" at bounding box center [423, 332] width 403 height 30
type input "[EMAIL_ADDRESS][DOMAIN_NAME]"
click at [264, 170] on ul at bounding box center [316, 185] width 189 height 31
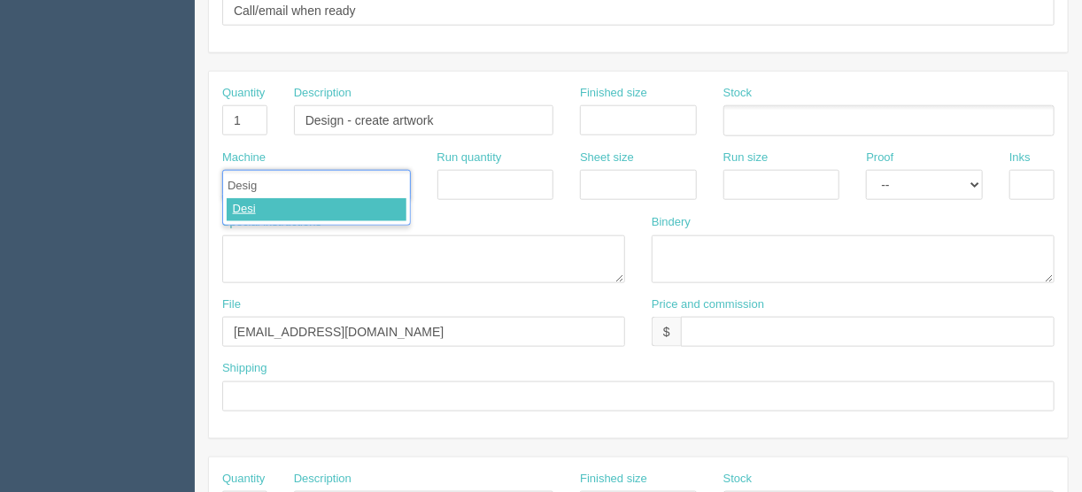
type input "Design"
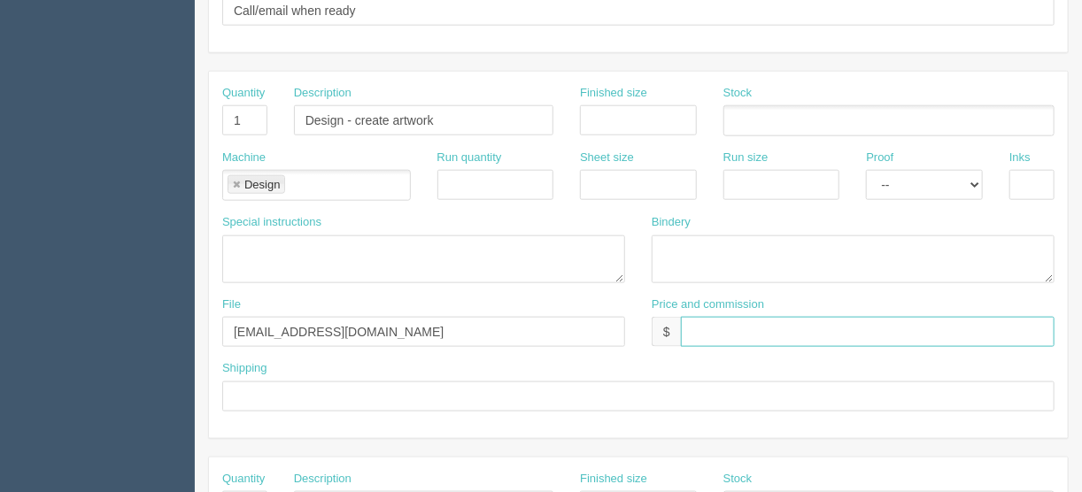
click at [700, 329] on input "text" at bounding box center [868, 332] width 374 height 30
type input "$included above"
click at [976, 179] on select "-- Email Hard Copy" at bounding box center [924, 185] width 117 height 30
select select "Email"
click at [866, 170] on select "-- Email Hard Copy" at bounding box center [924, 185] width 117 height 30
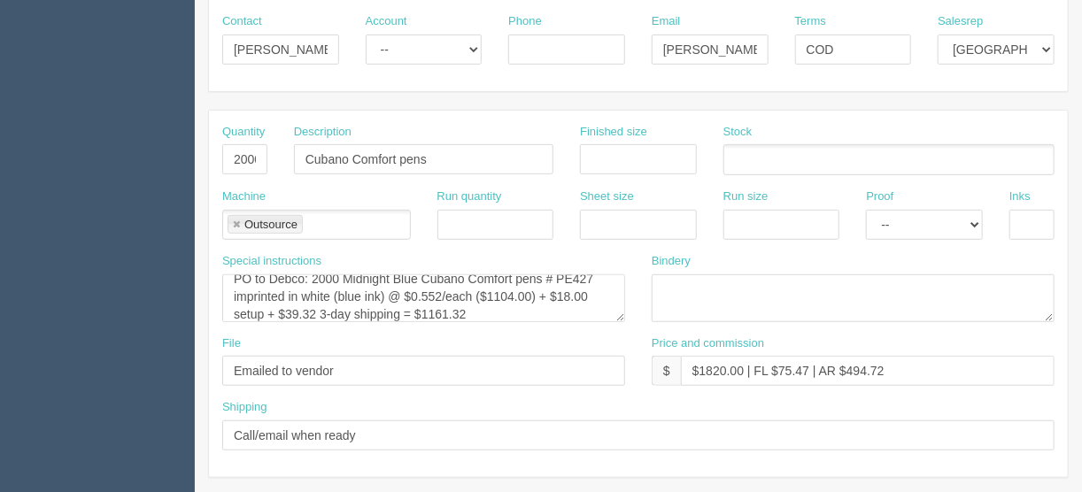
scroll to position [71, 0]
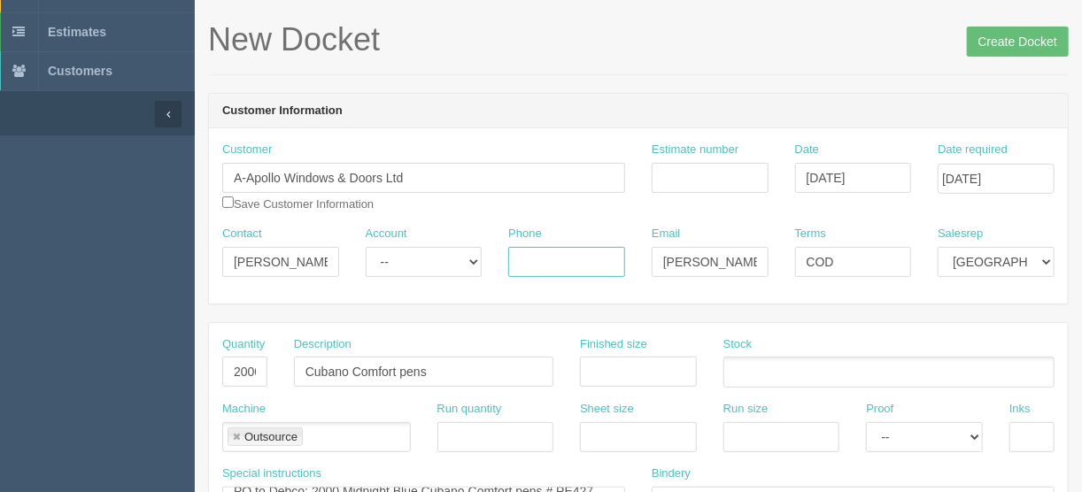
click at [560, 251] on input "Phone" at bounding box center [566, 262] width 117 height 30
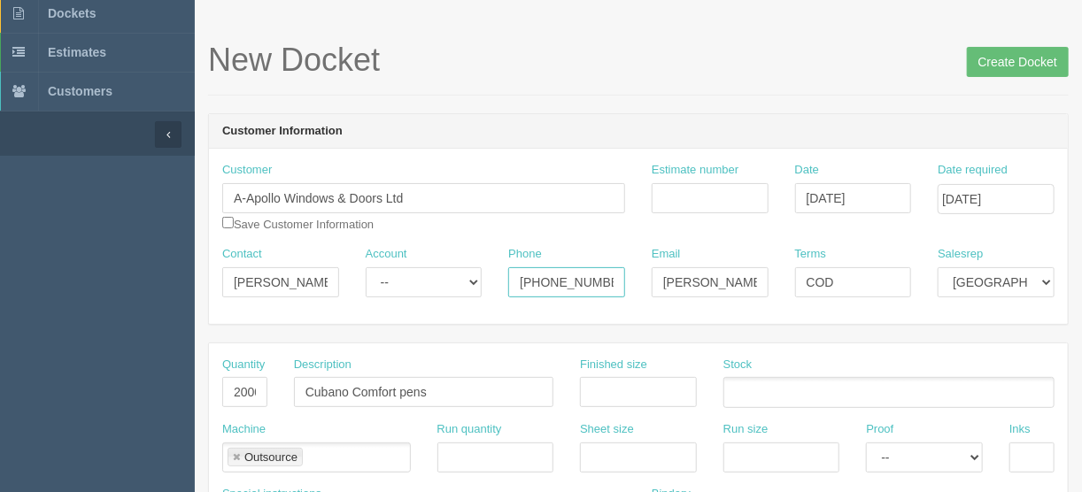
scroll to position [0, 0]
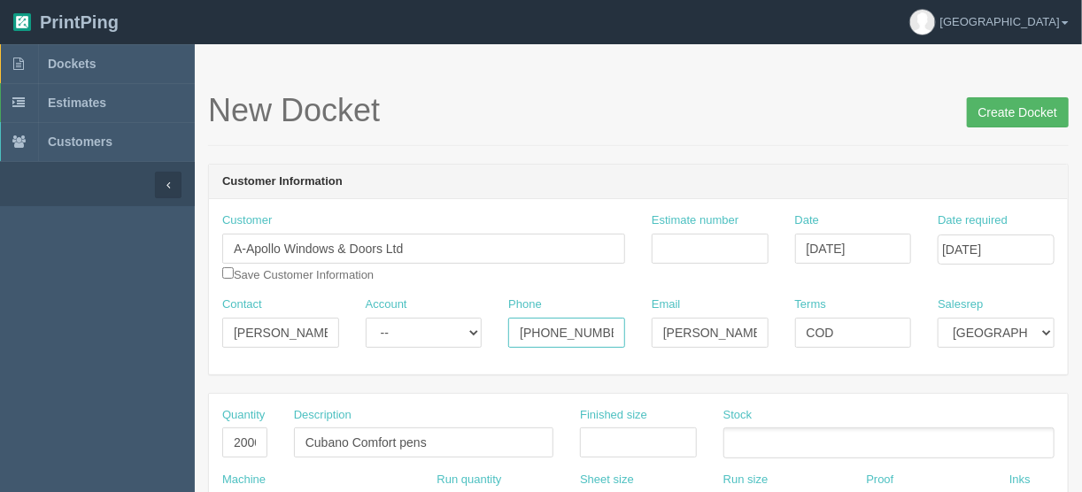
type input "403-568-0777"
click at [1011, 106] on input "Create Docket" at bounding box center [1018, 112] width 102 height 30
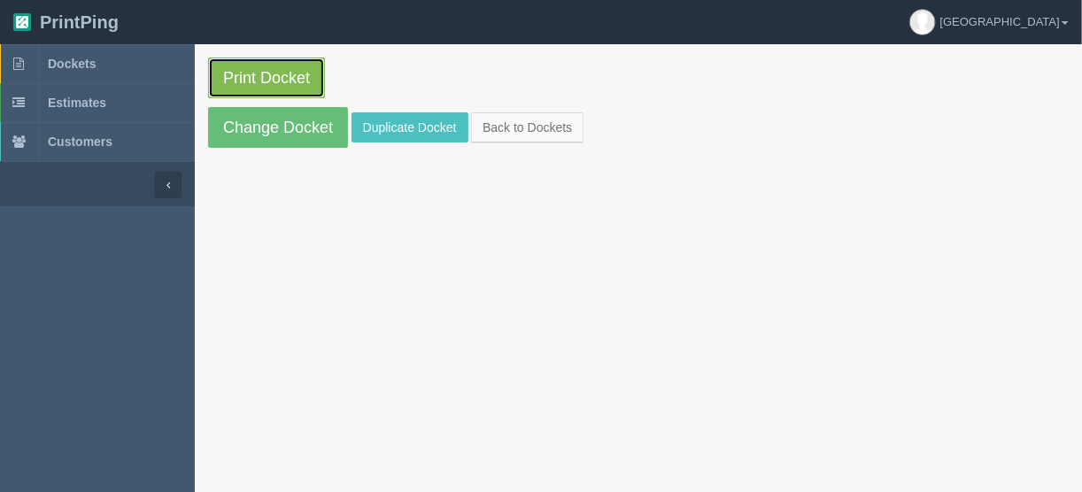
click at [267, 70] on link "Print Docket" at bounding box center [266, 78] width 117 height 41
